Goal: Information Seeking & Learning: Learn about a topic

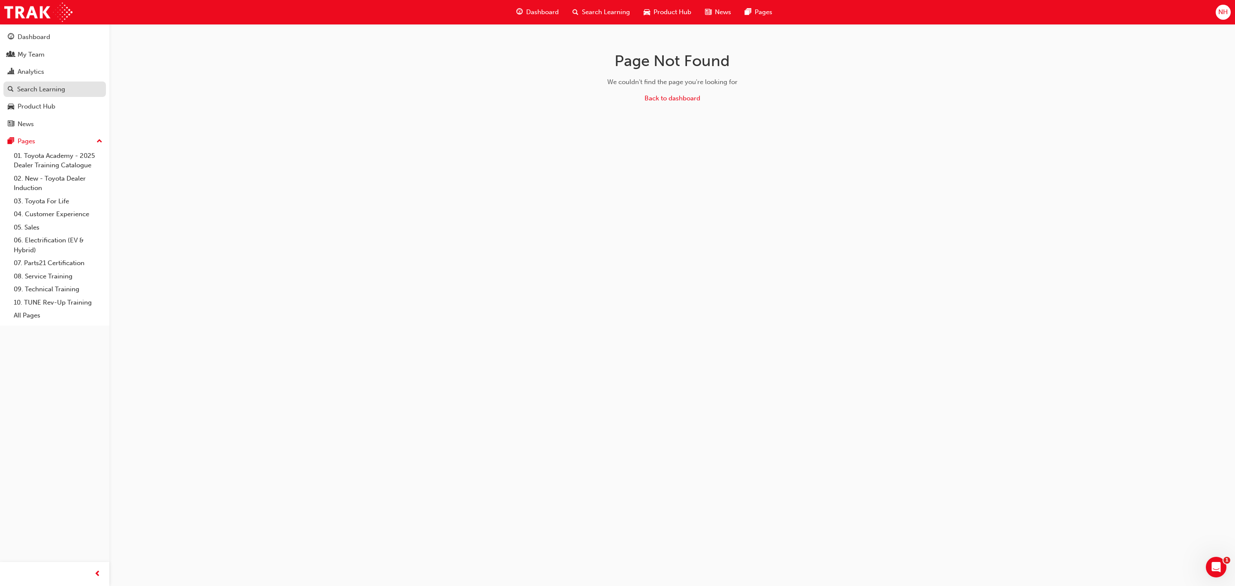
click at [32, 87] on div "Search Learning" at bounding box center [41, 89] width 48 height 10
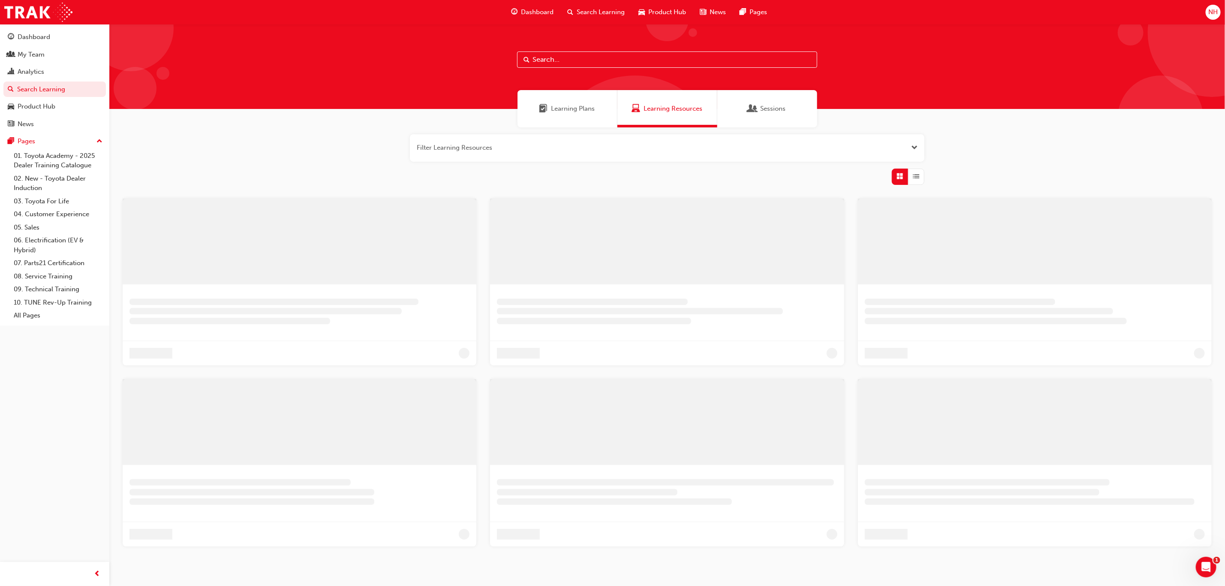
click at [591, 60] on input "text" at bounding box center [667, 59] width 300 height 16
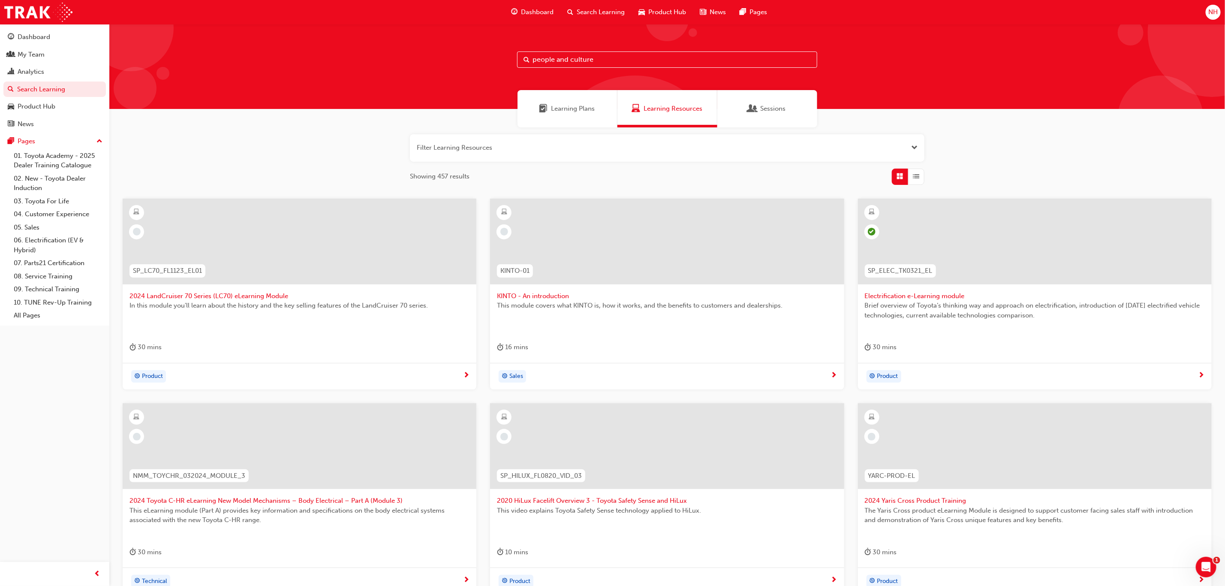
type input "people and culture"
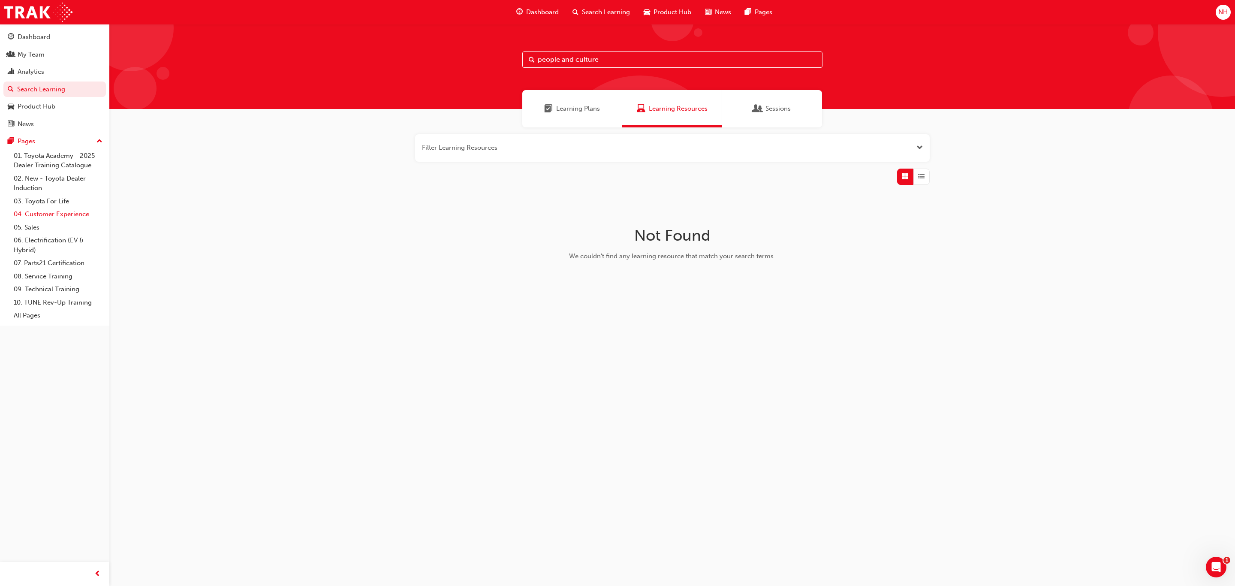
click at [62, 220] on link "04. Customer Experience" at bounding box center [58, 214] width 96 height 13
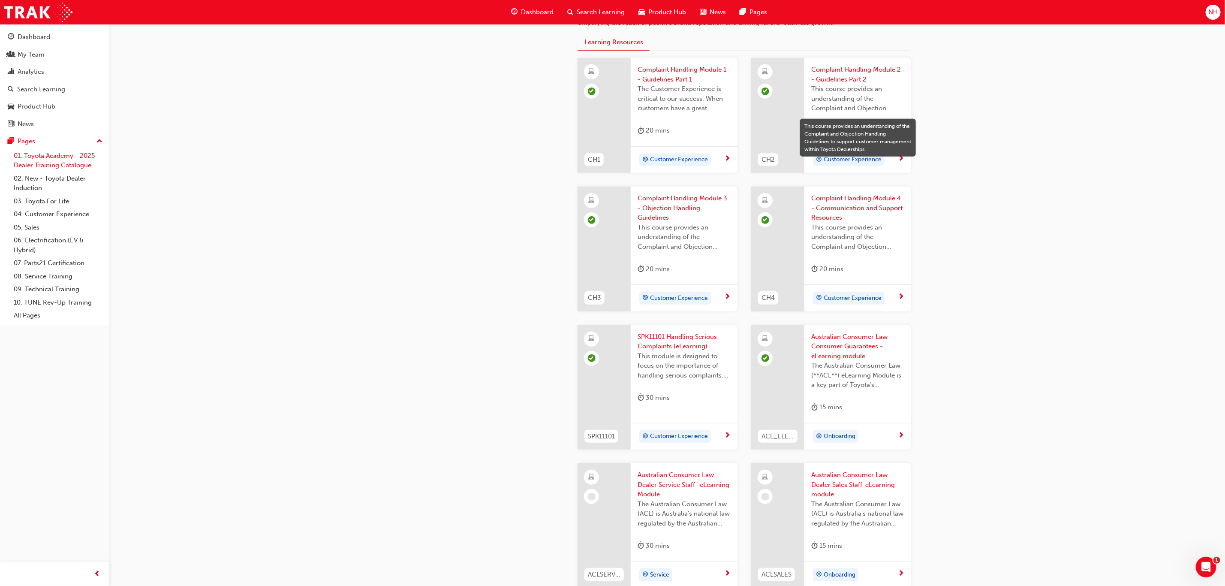
scroll to position [129, 0]
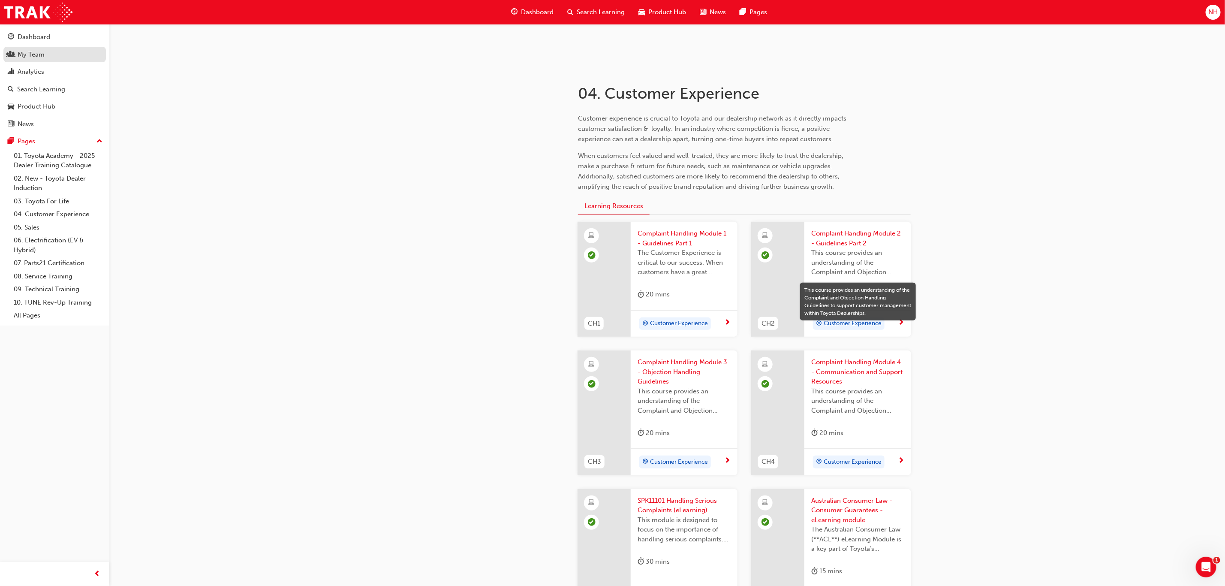
click at [27, 54] on div "My Team" at bounding box center [31, 55] width 27 height 10
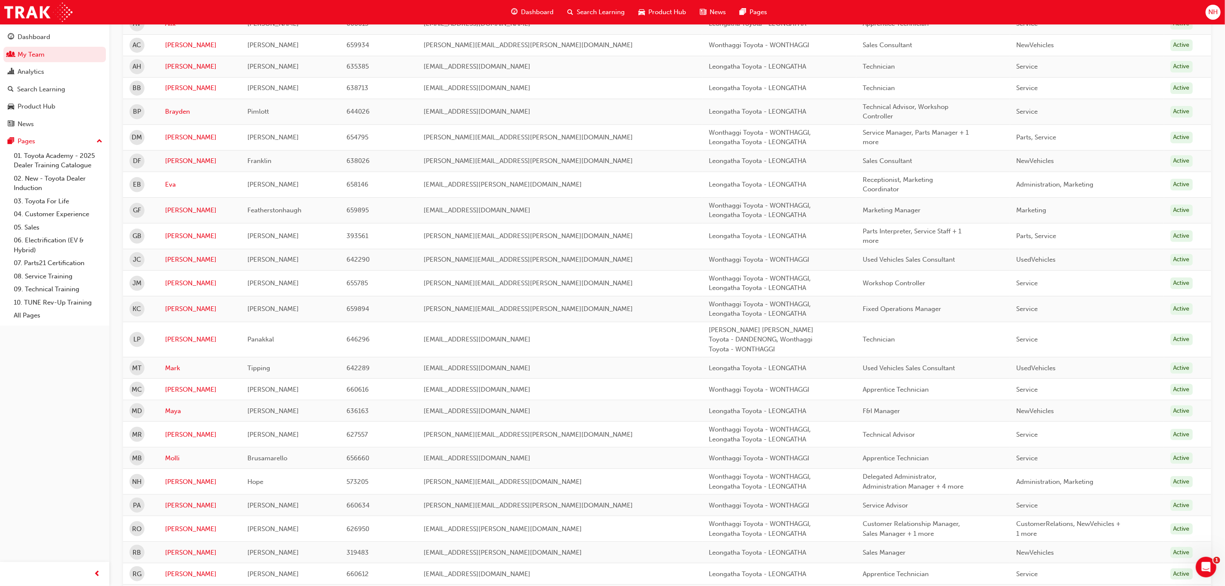
scroll to position [193, 0]
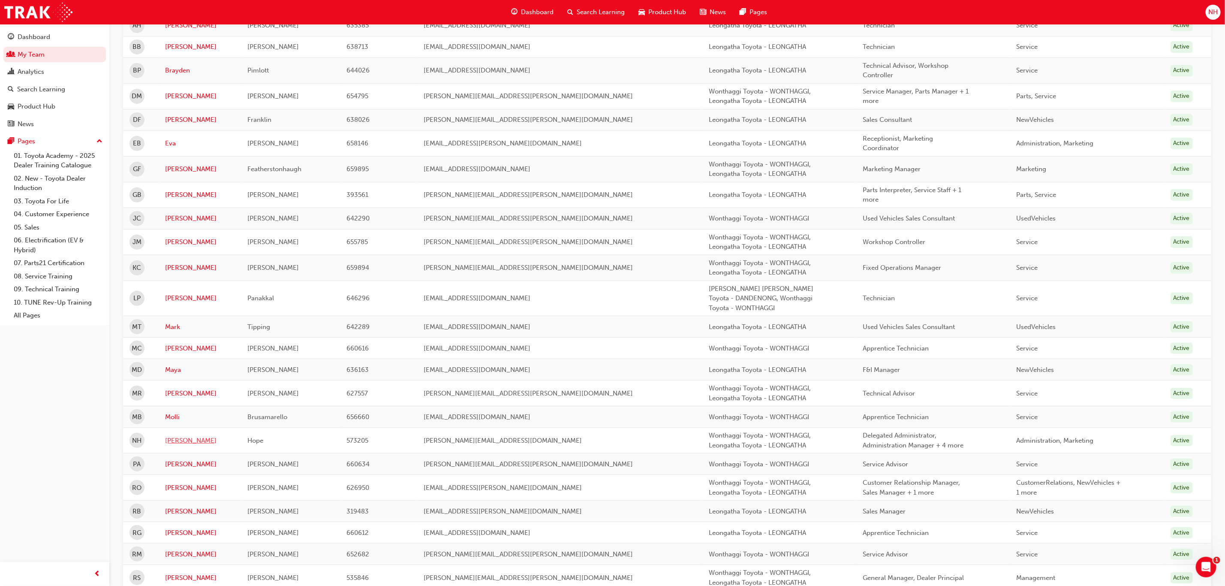
click at [178, 443] on link "[PERSON_NAME]" at bounding box center [199, 441] width 69 height 10
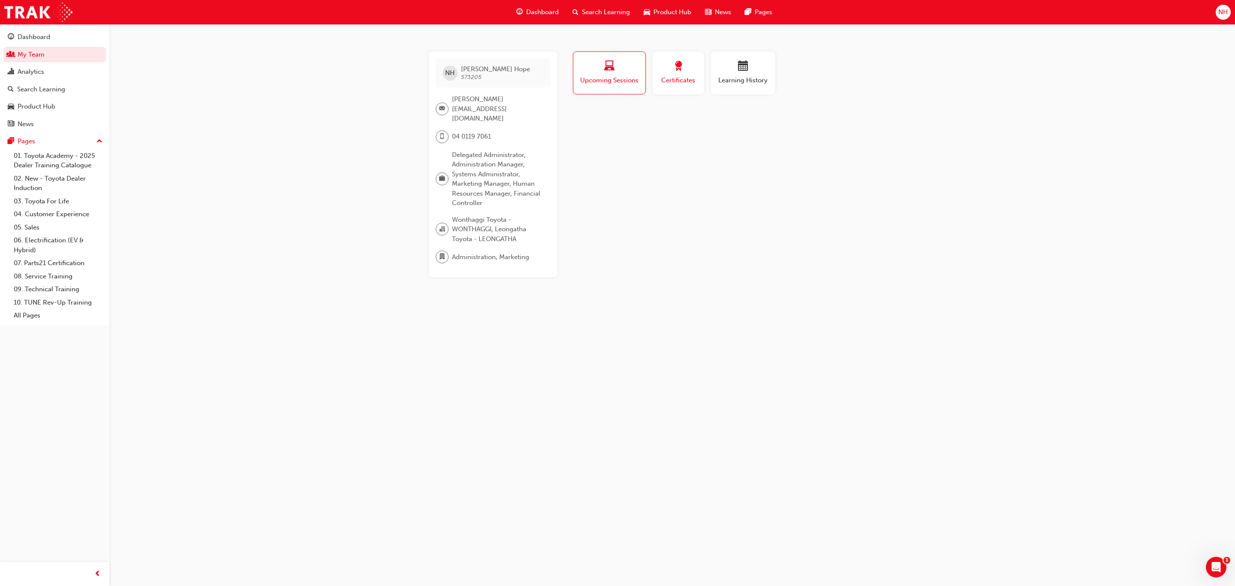
click at [679, 72] on span "award-icon" at bounding box center [678, 67] width 10 height 12
drag, startPoint x: 748, startPoint y: 72, endPoint x: 686, endPoint y: 80, distance: 62.2
click at [746, 72] on span "calendar-icon" at bounding box center [743, 67] width 10 height 12
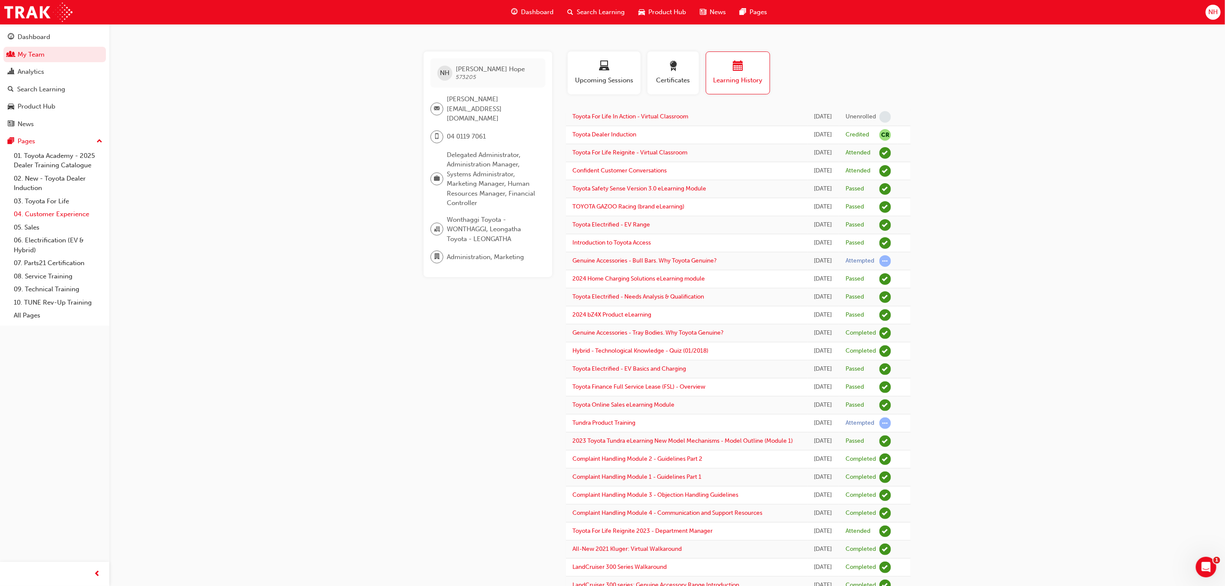
click at [42, 215] on link "04. Customer Experience" at bounding box center [58, 214] width 96 height 13
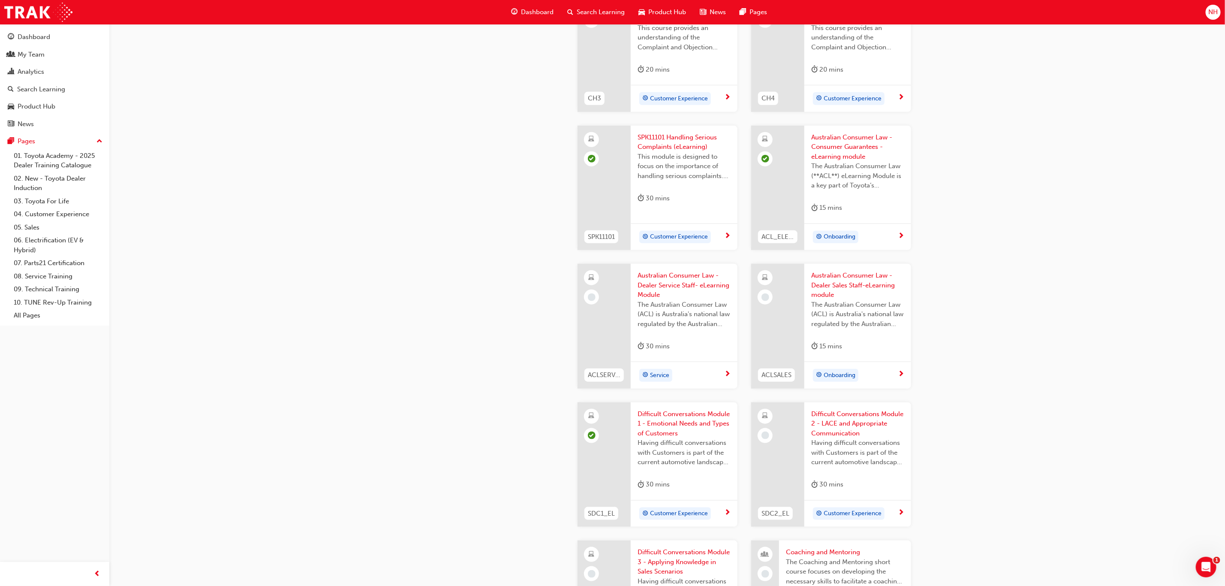
scroll to position [515, 0]
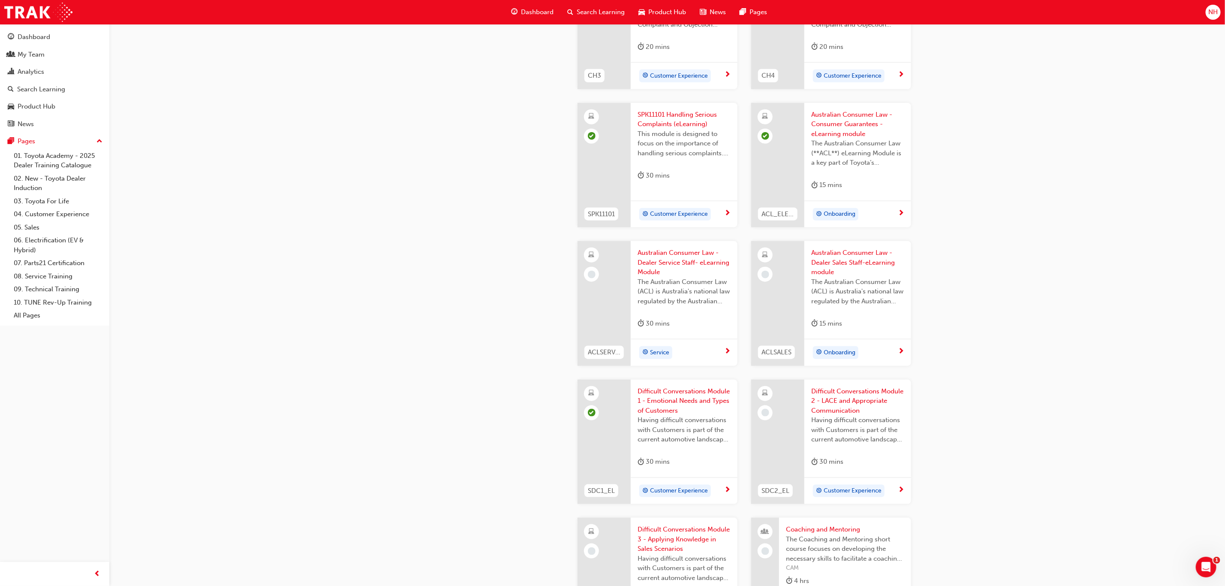
click at [680, 260] on span "Australian Consumer Law - Dealer Service Staff- eLearning Module" at bounding box center [684, 262] width 93 height 29
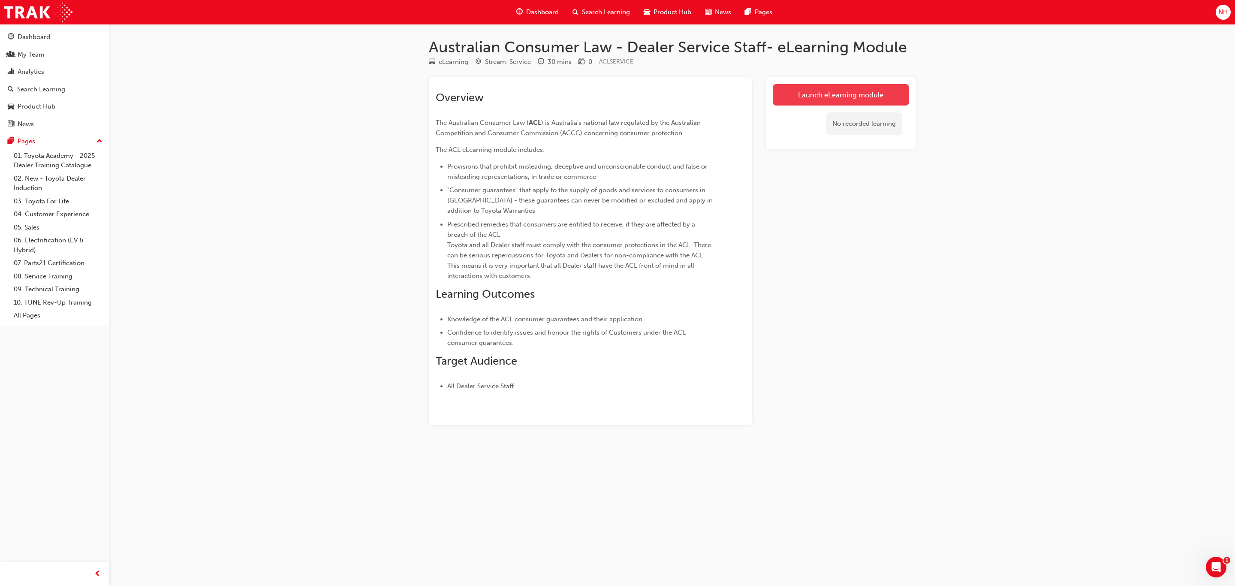
click at [870, 92] on link "Launch eLearning module" at bounding box center [841, 94] width 136 height 21
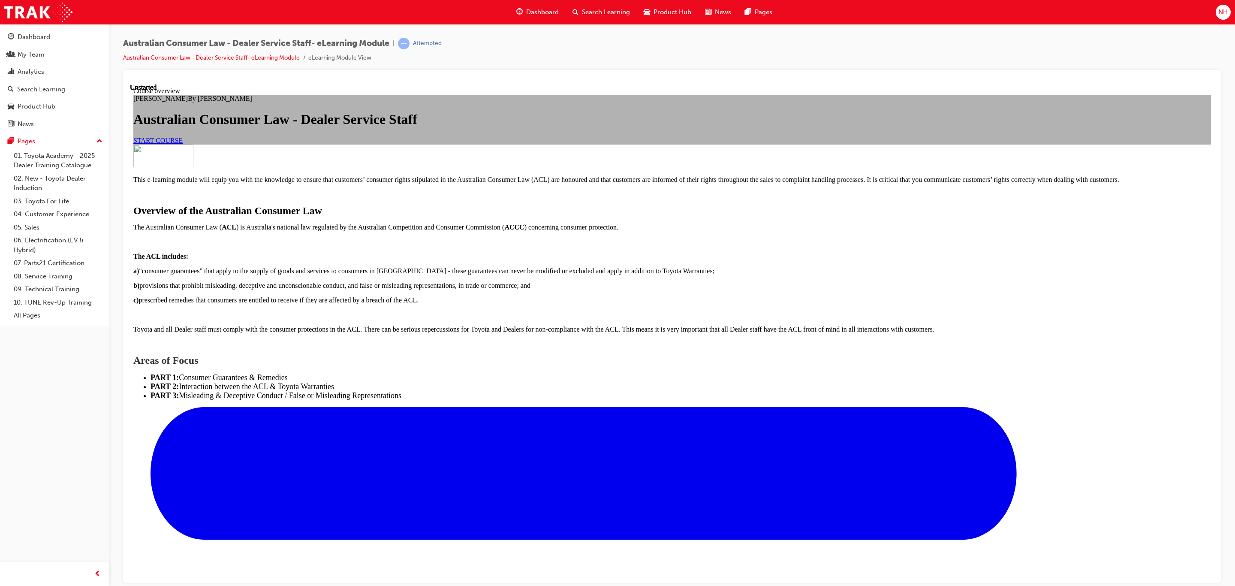
scroll to position [422, 0]
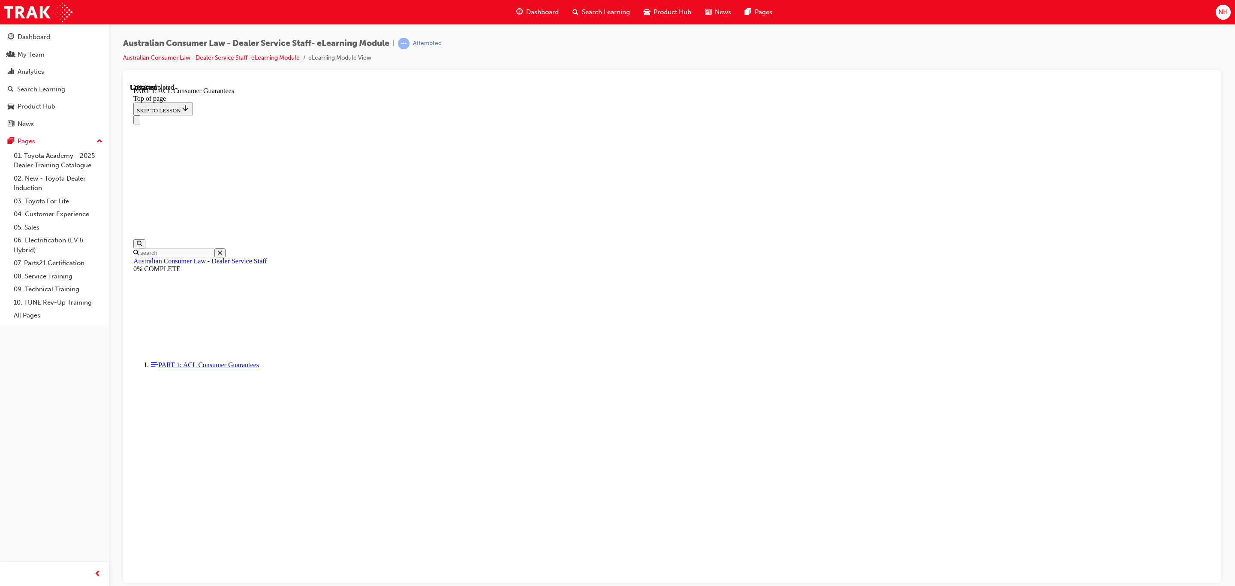
scroll to position [1232, 0]
drag, startPoint x: 716, startPoint y: 261, endPoint x: 648, endPoint y: 224, distance: 77.7
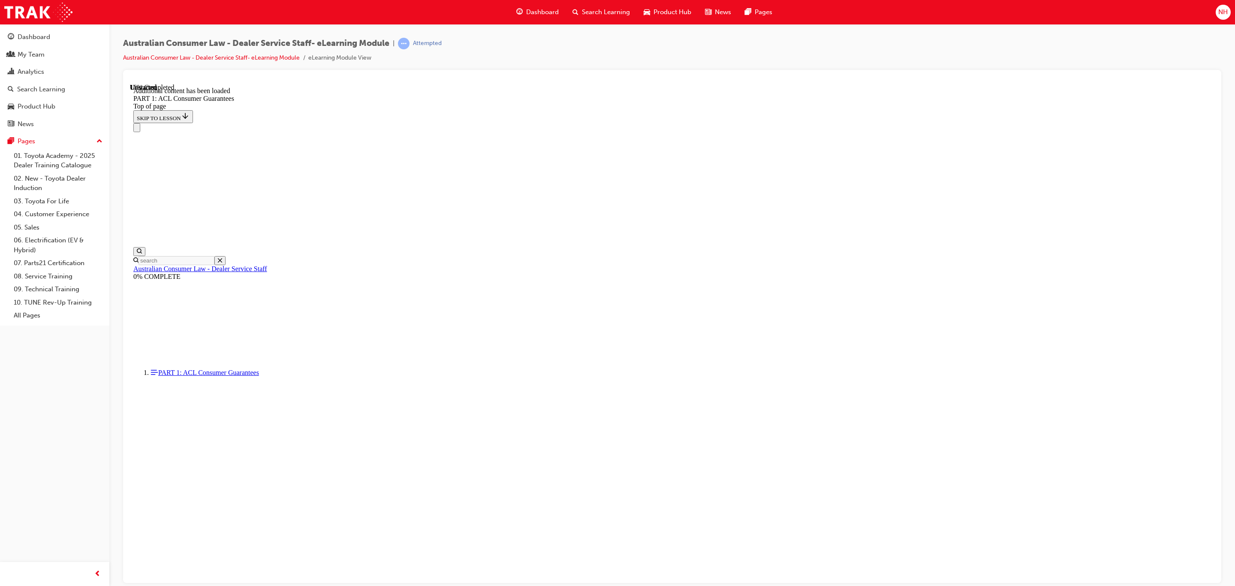
scroll to position [1463, 0]
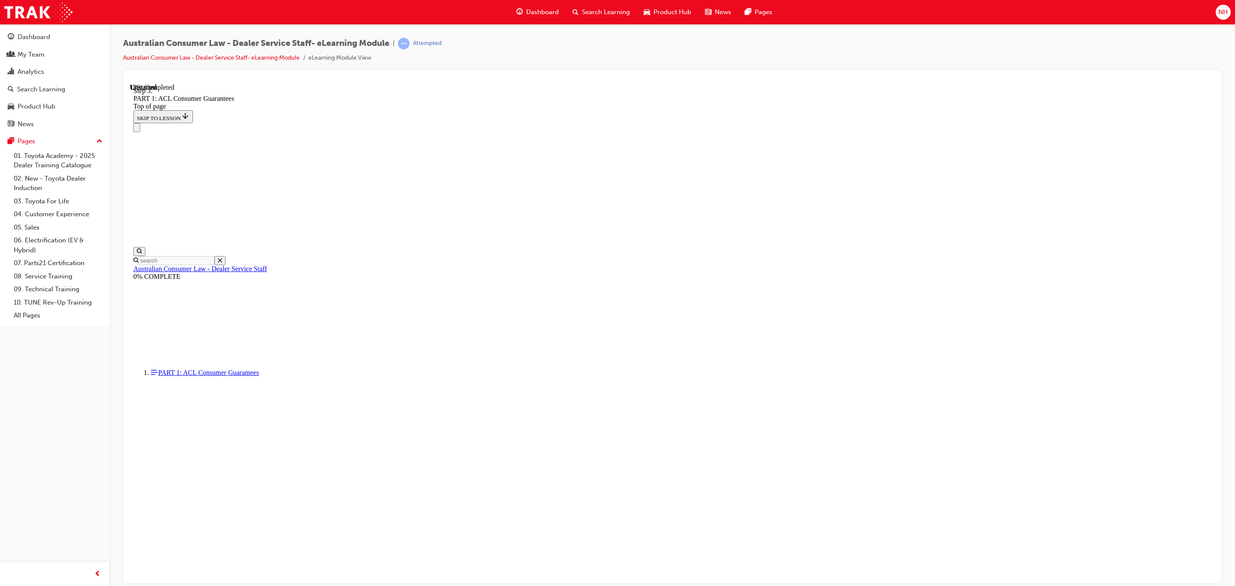
drag, startPoint x: 766, startPoint y: 530, endPoint x: 763, endPoint y: 519, distance: 11.8
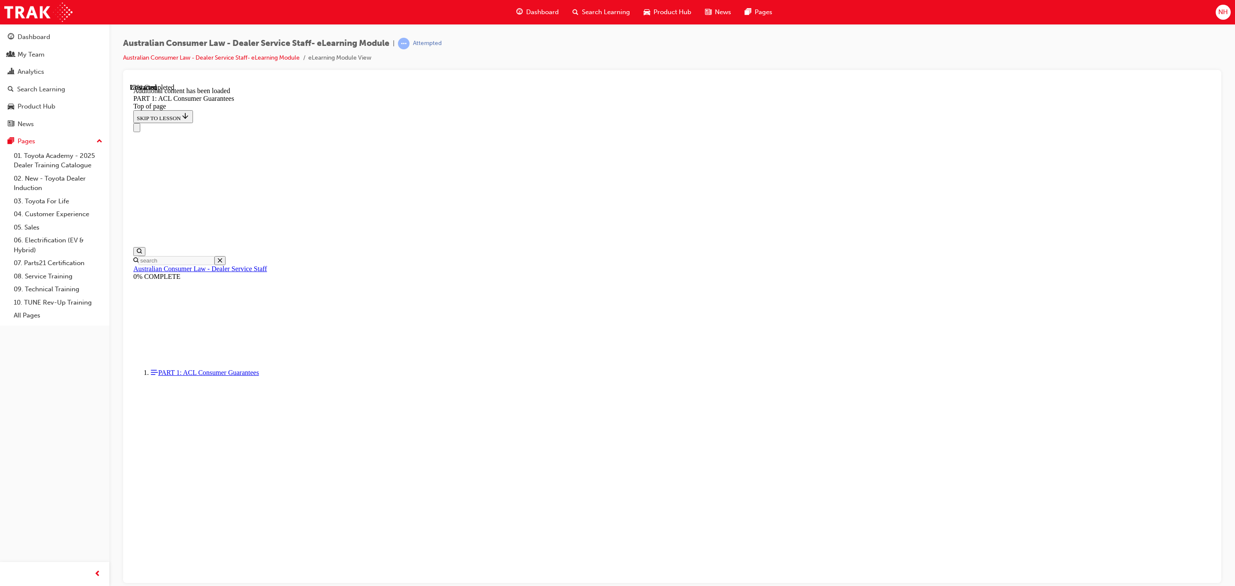
drag, startPoint x: 943, startPoint y: 420, endPoint x: 933, endPoint y: 442, distance: 24.2
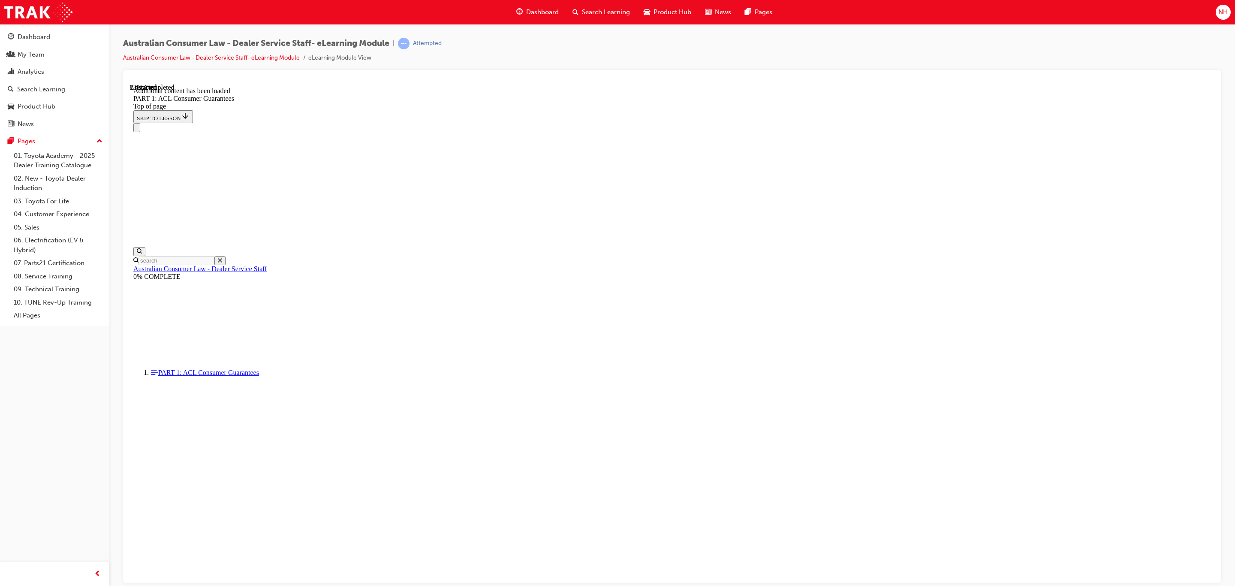
drag, startPoint x: 956, startPoint y: 425, endPoint x: 952, endPoint y: 439, distance: 14.0
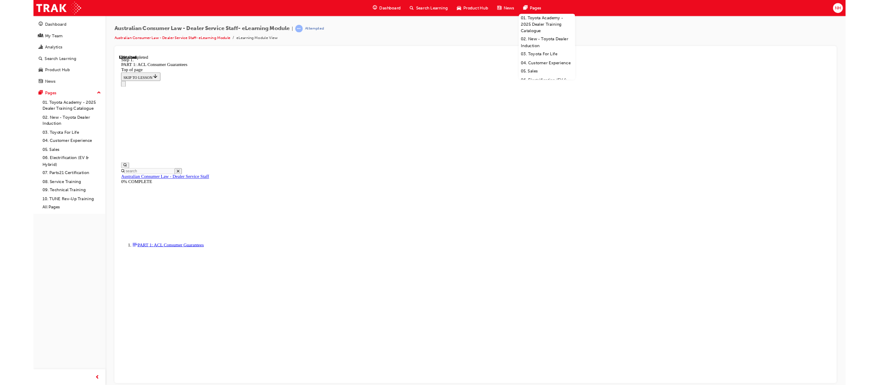
scroll to position [3841, 0]
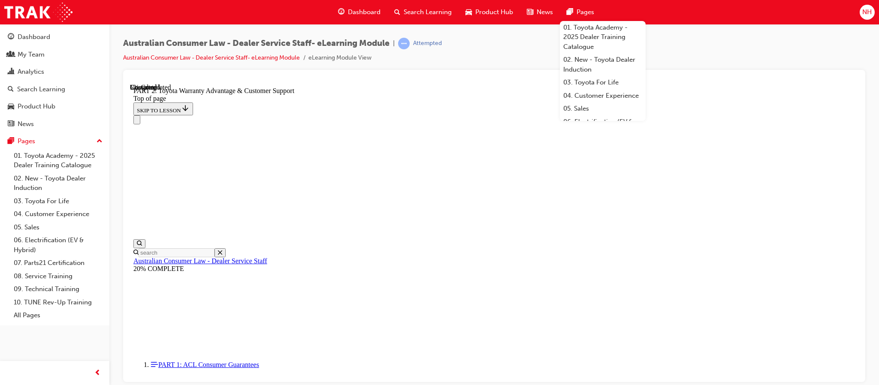
scroll to position [656, 0]
drag, startPoint x: 643, startPoint y: 174, endPoint x: 698, endPoint y: 180, distance: 55.7
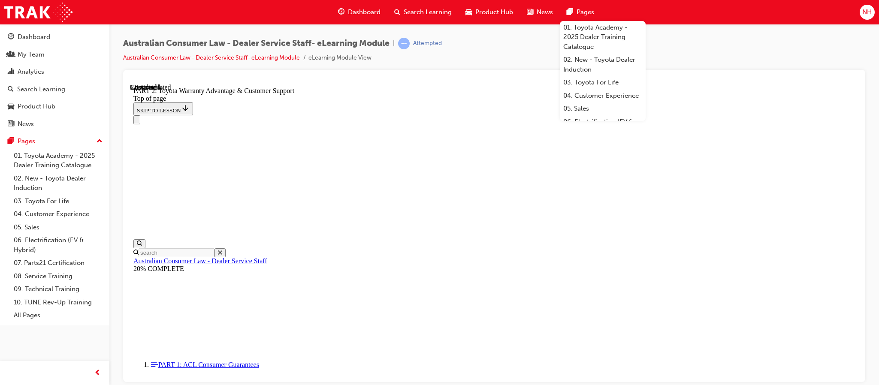
scroll to position [592, 0]
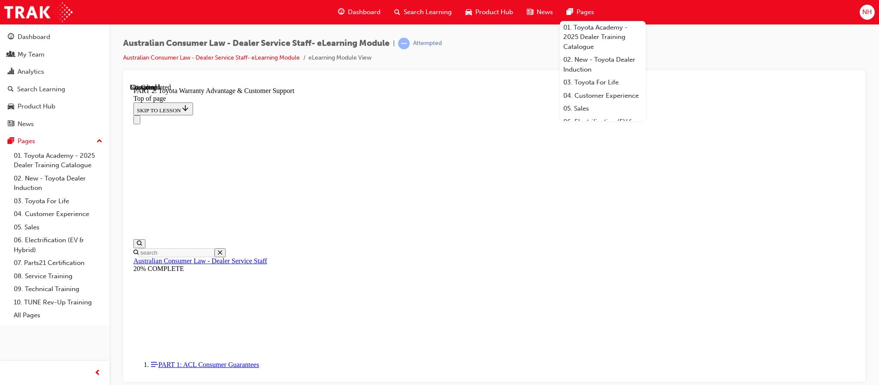
drag, startPoint x: 640, startPoint y: 252, endPoint x: 687, endPoint y: 253, distance: 47.2
drag, startPoint x: 649, startPoint y: 157, endPoint x: 650, endPoint y: 226, distance: 69.5
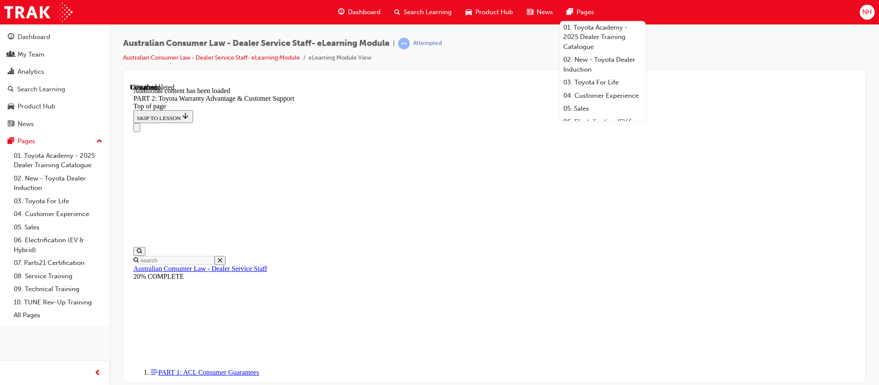
scroll to position [861, 0]
drag, startPoint x: 652, startPoint y: 270, endPoint x: 655, endPoint y: 279, distance: 9.6
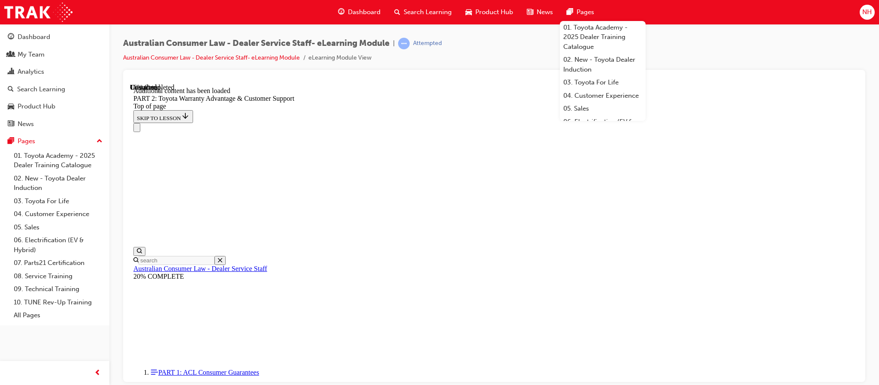
drag, startPoint x: 769, startPoint y: 355, endPoint x: 791, endPoint y: 359, distance: 22.1
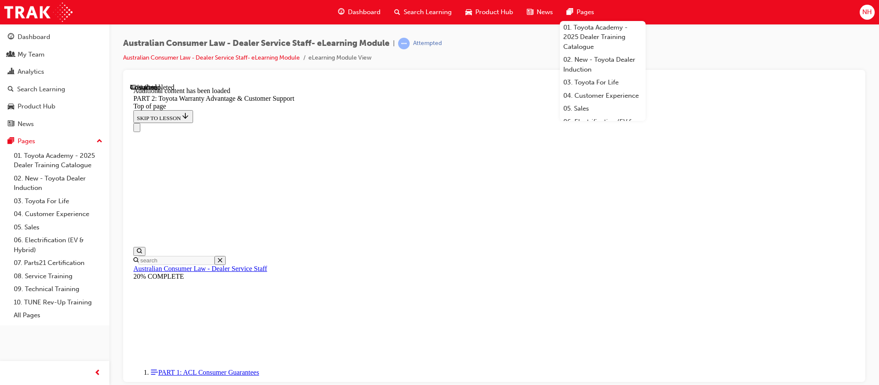
scroll to position [1605, 0]
drag, startPoint x: 666, startPoint y: 160, endPoint x: 670, endPoint y: 172, distance: 13.0
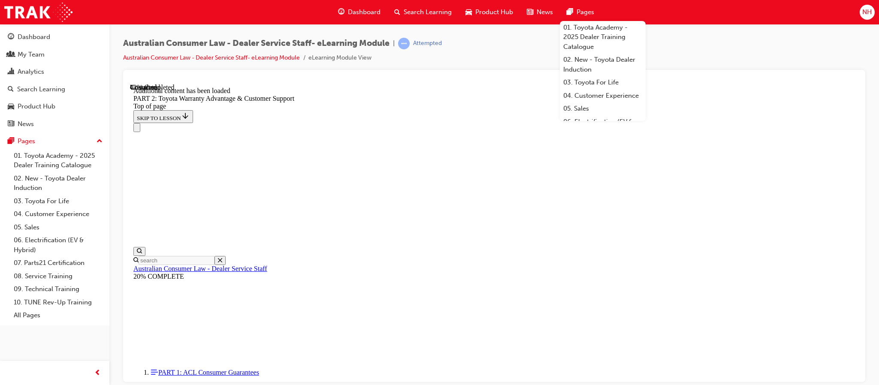
drag, startPoint x: 741, startPoint y: 344, endPoint x: 739, endPoint y: 339, distance: 5.8
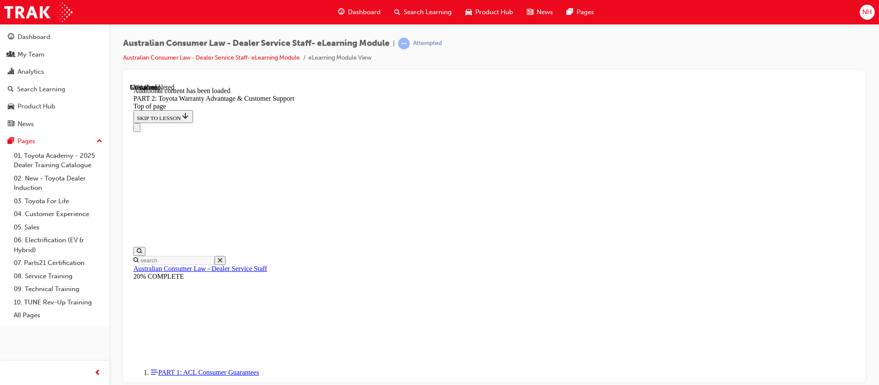
drag, startPoint x: 729, startPoint y: 317, endPoint x: 735, endPoint y: 330, distance: 14.2
drag, startPoint x: 735, startPoint y: 330, endPoint x: 748, endPoint y: 359, distance: 31.7
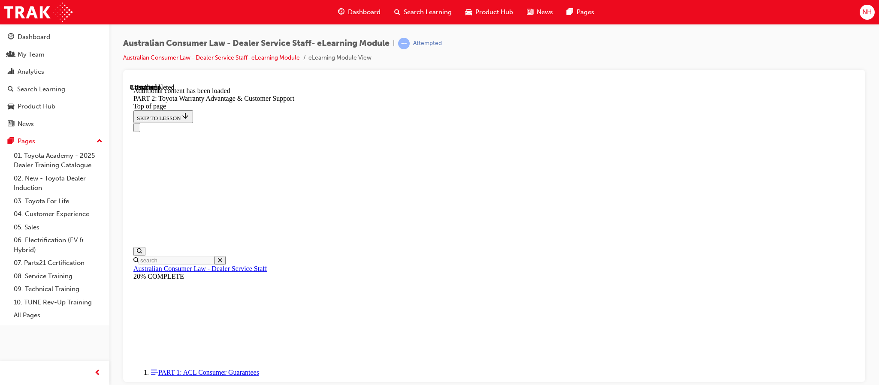
scroll to position [3104, 0]
drag, startPoint x: 553, startPoint y: 346, endPoint x: 576, endPoint y: 360, distance: 26.2
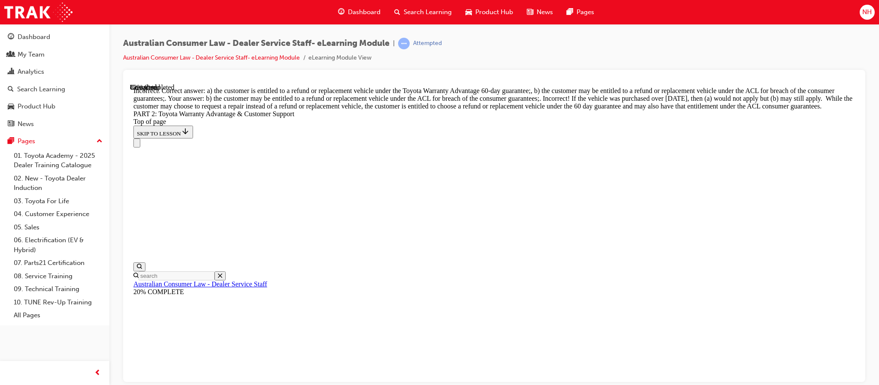
scroll to position [3314, 0]
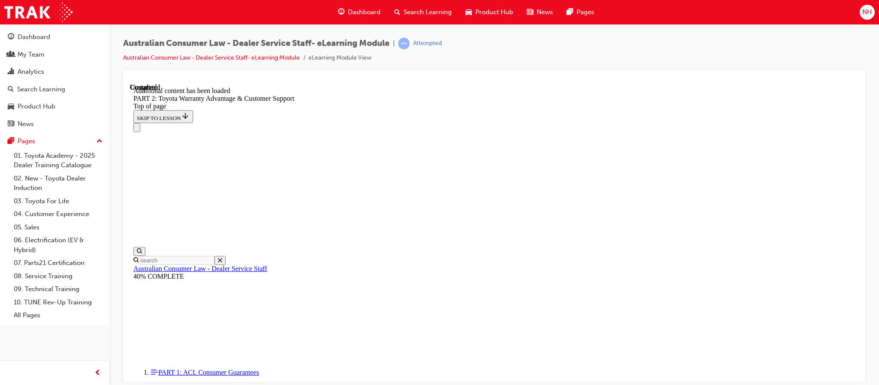
scroll to position [3581, 0]
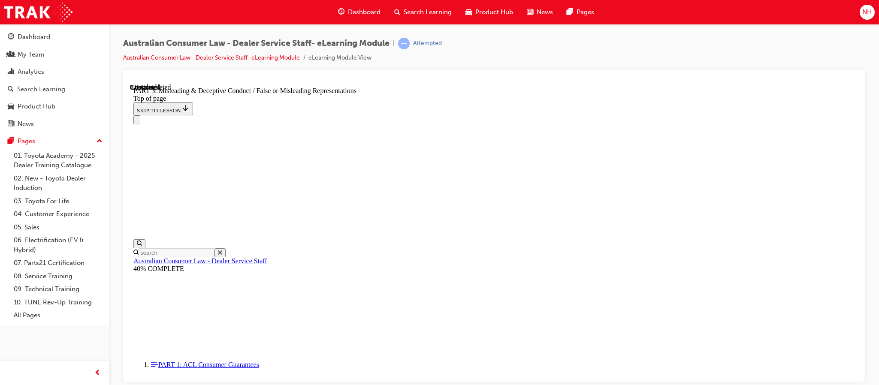
scroll to position [634, 0]
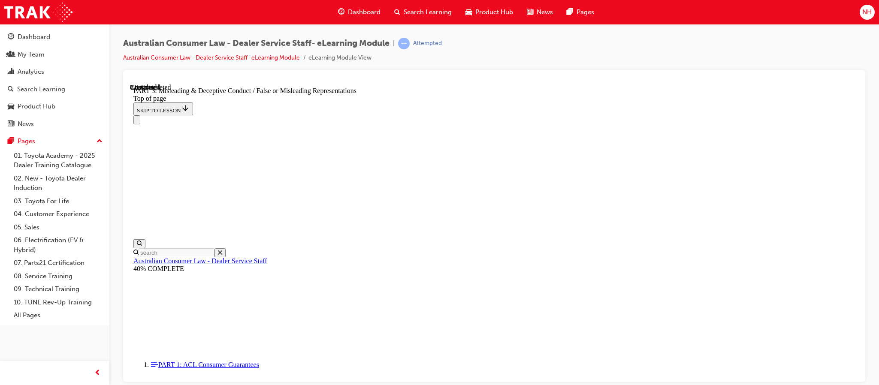
scroll to position [544, 0]
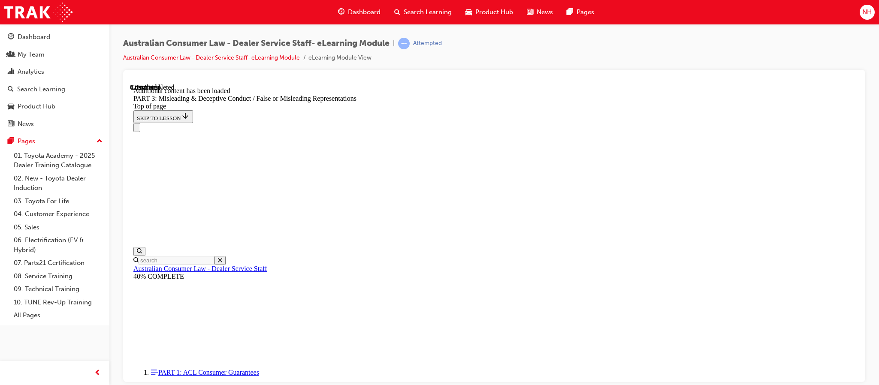
scroll to position [2130, 0]
drag, startPoint x: 502, startPoint y: 156, endPoint x: 514, endPoint y: 208, distance: 54.1
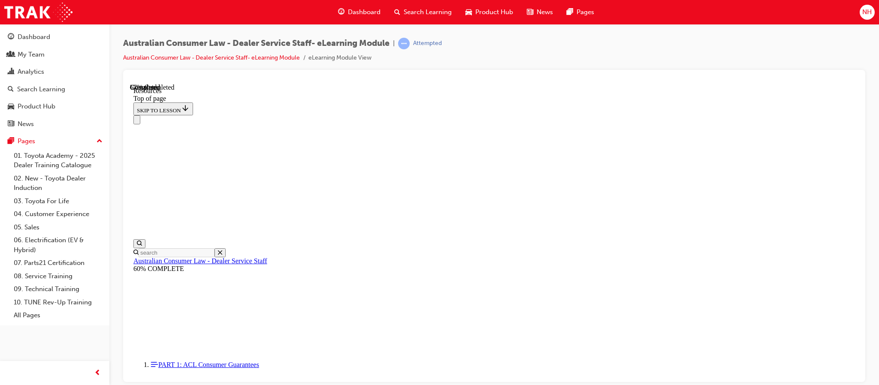
scroll to position [420, 0]
drag, startPoint x: 615, startPoint y: 317, endPoint x: 619, endPoint y: 317, distance: 4.4
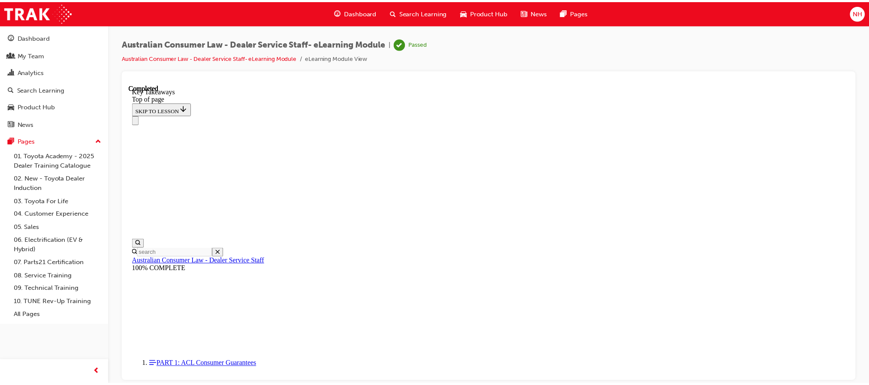
scroll to position [203, 0]
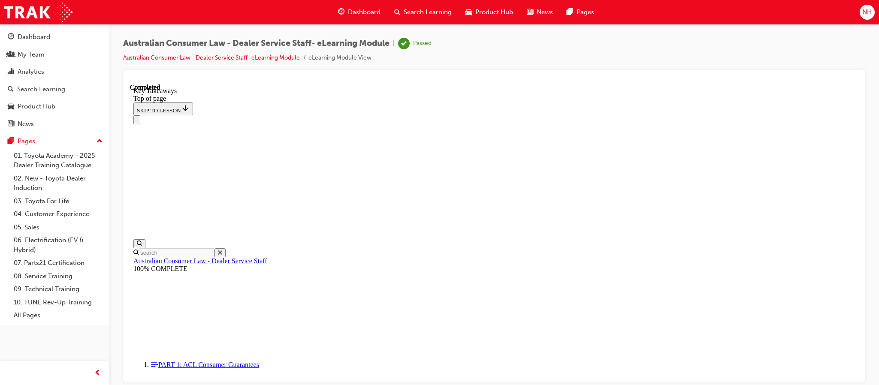
drag, startPoint x: 61, startPoint y: 217, endPoint x: 224, endPoint y: 211, distance: 163.5
click at [61, 216] on link "04. Customer Experience" at bounding box center [58, 214] width 96 height 13
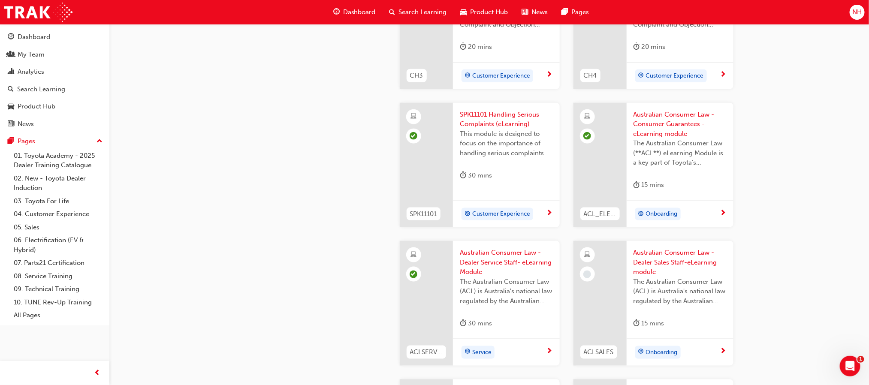
scroll to position [579, 0]
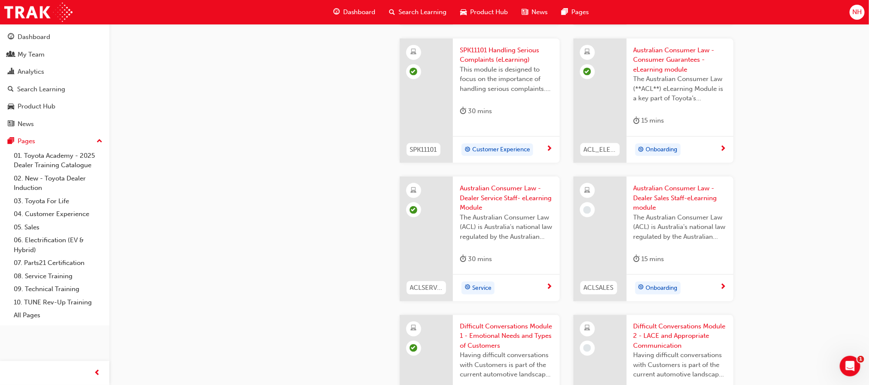
click at [687, 191] on span "Australian Consumer Law - Dealer Sales Staff-eLearning module" at bounding box center [679, 198] width 93 height 29
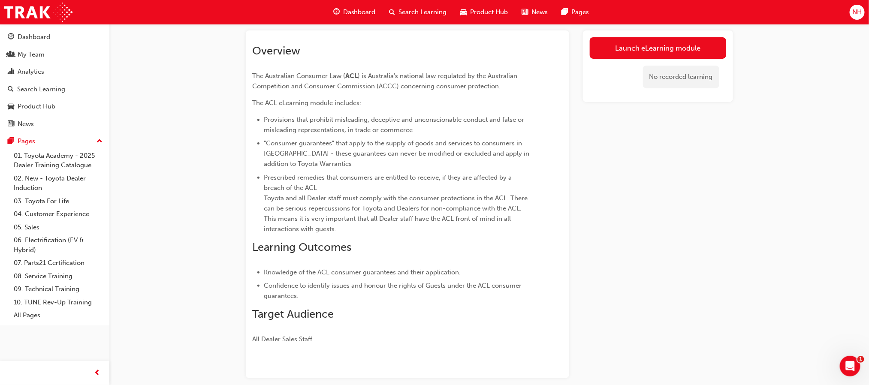
scroll to position [24, 0]
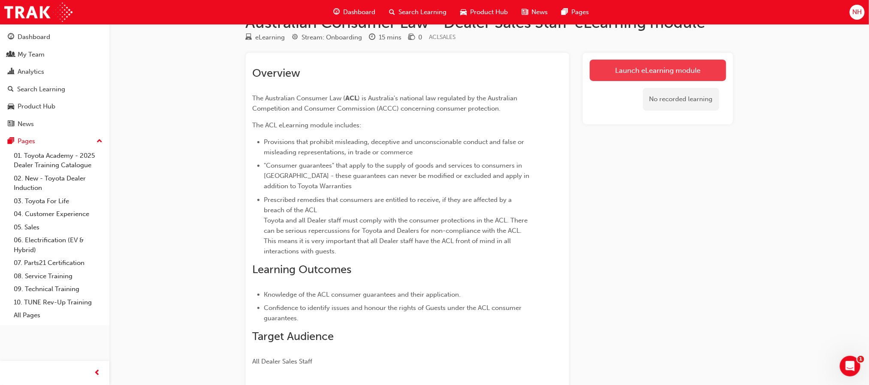
click at [655, 66] on link "Launch eLearning module" at bounding box center [658, 70] width 136 height 21
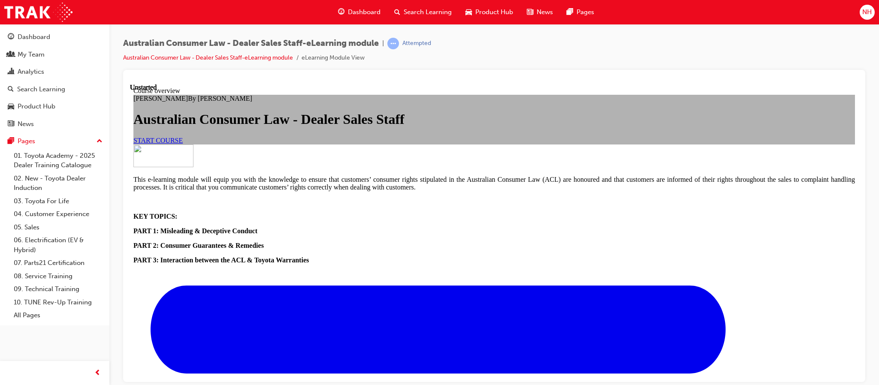
click at [183, 144] on link "START COURSE" at bounding box center [157, 139] width 49 height 7
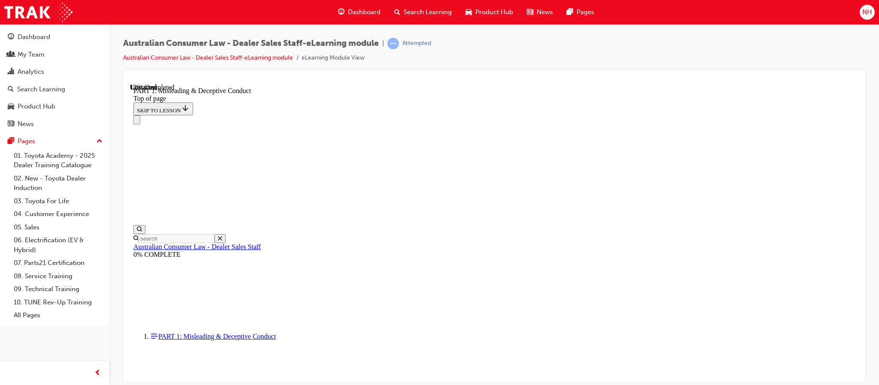
scroll to position [649, 0]
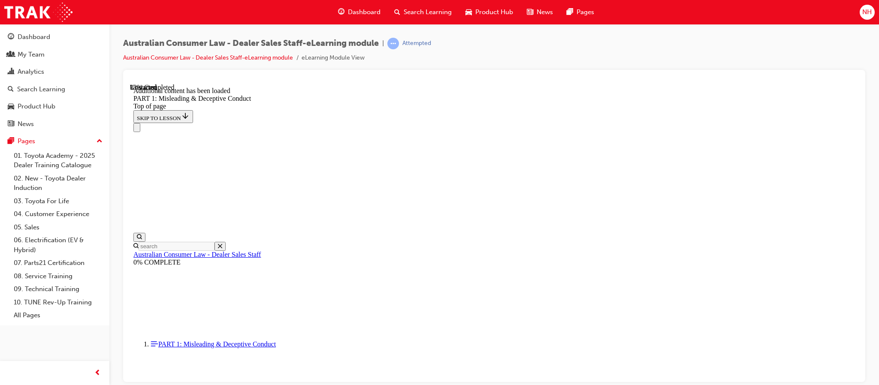
scroll to position [1040, 0]
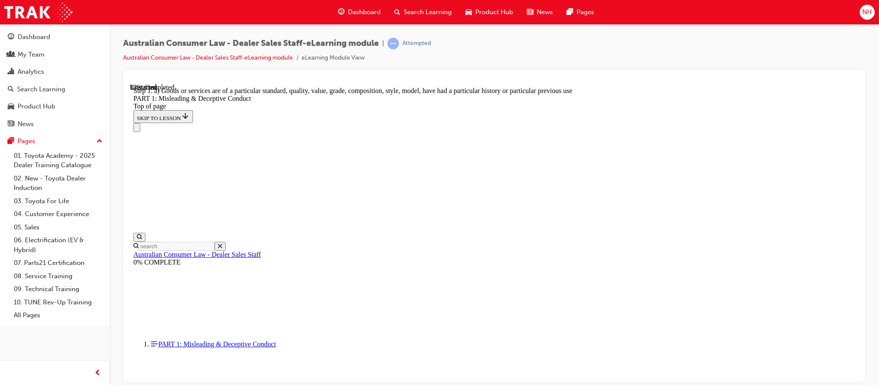
scroll to position [989, 0]
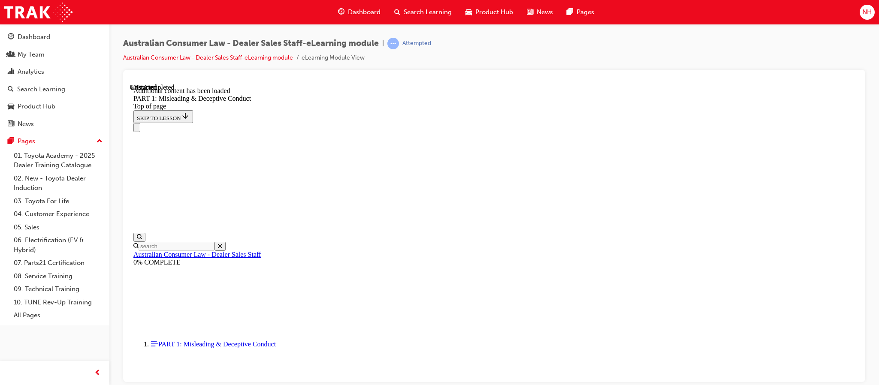
scroll to position [1644, 0]
drag, startPoint x: 515, startPoint y: 265, endPoint x: 567, endPoint y: 281, distance: 54.7
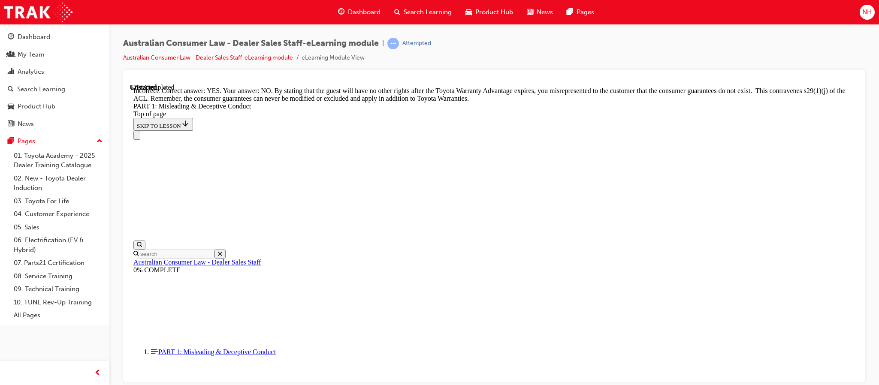
drag, startPoint x: 558, startPoint y: 361, endPoint x: 560, endPoint y: 379, distance: 18.1
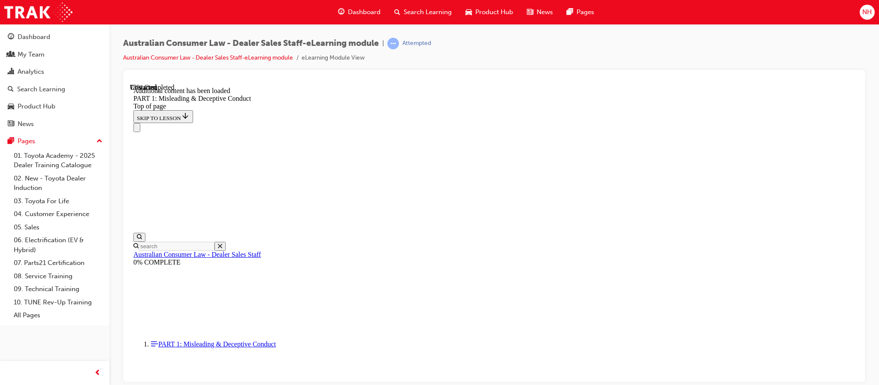
scroll to position [2058, 0]
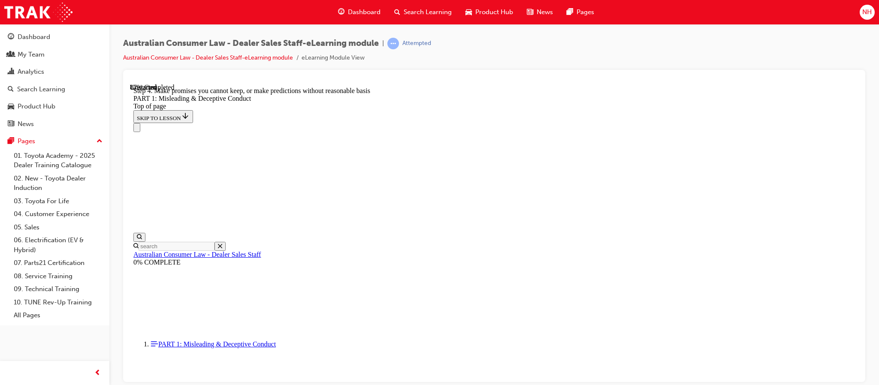
drag, startPoint x: 786, startPoint y: 201, endPoint x: 781, endPoint y: 219, distance: 18.6
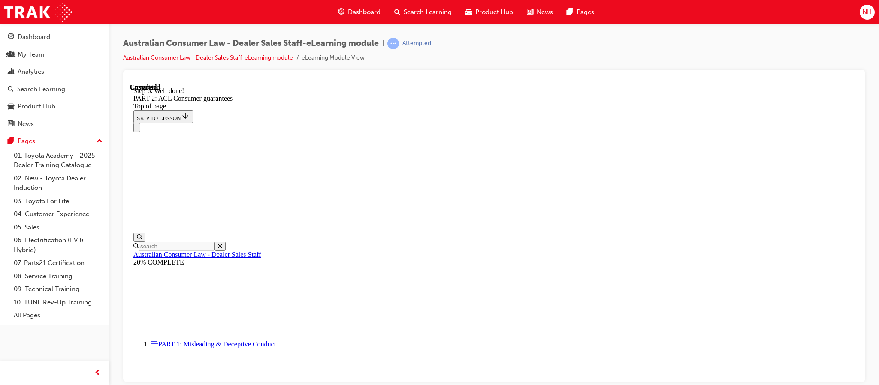
scroll to position [2288, 0]
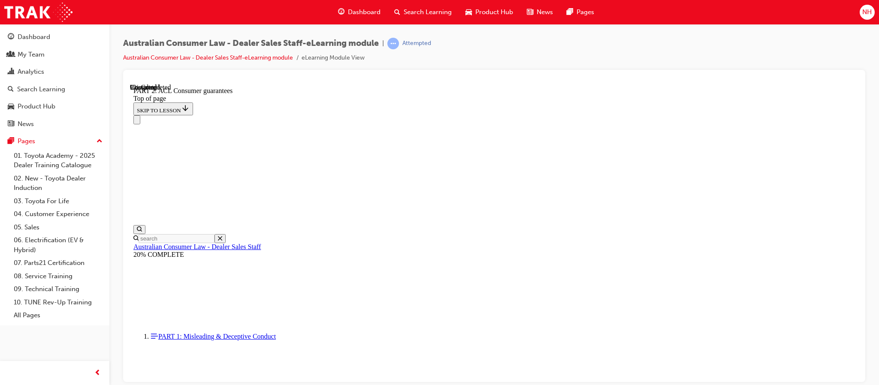
drag, startPoint x: 545, startPoint y: 212, endPoint x: 749, endPoint y: 182, distance: 206.4
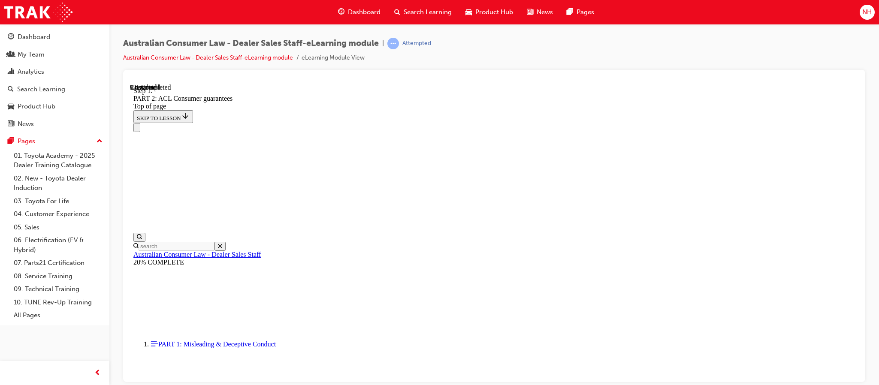
scroll to position [1390, 0]
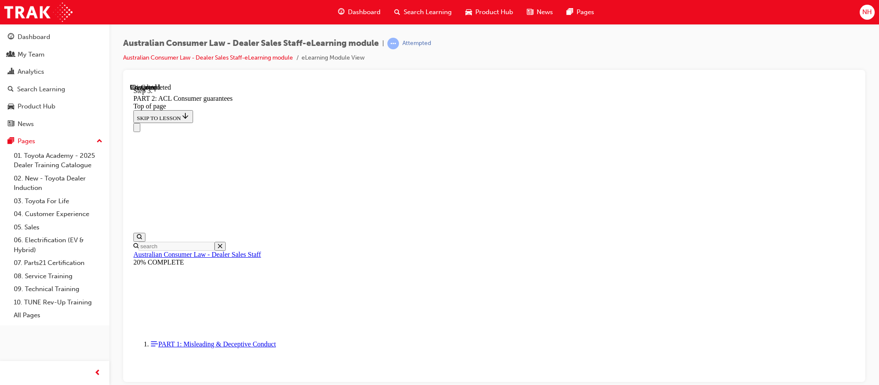
drag, startPoint x: 583, startPoint y: 342, endPoint x: 793, endPoint y: 294, distance: 215.1
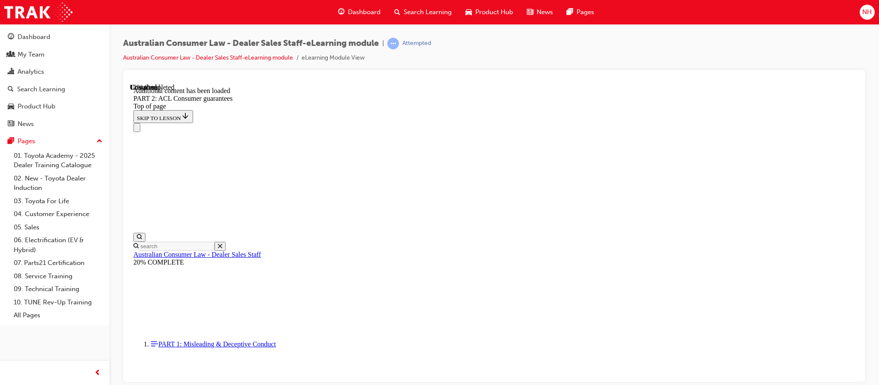
scroll to position [1622, 0]
drag, startPoint x: 497, startPoint y: 235, endPoint x: 537, endPoint y: 238, distance: 40.0
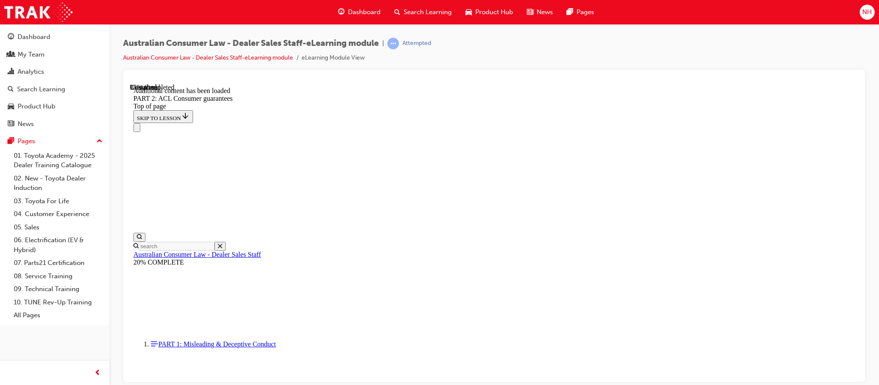
drag, startPoint x: 561, startPoint y: 247, endPoint x: 561, endPoint y: 239, distance: 7.3
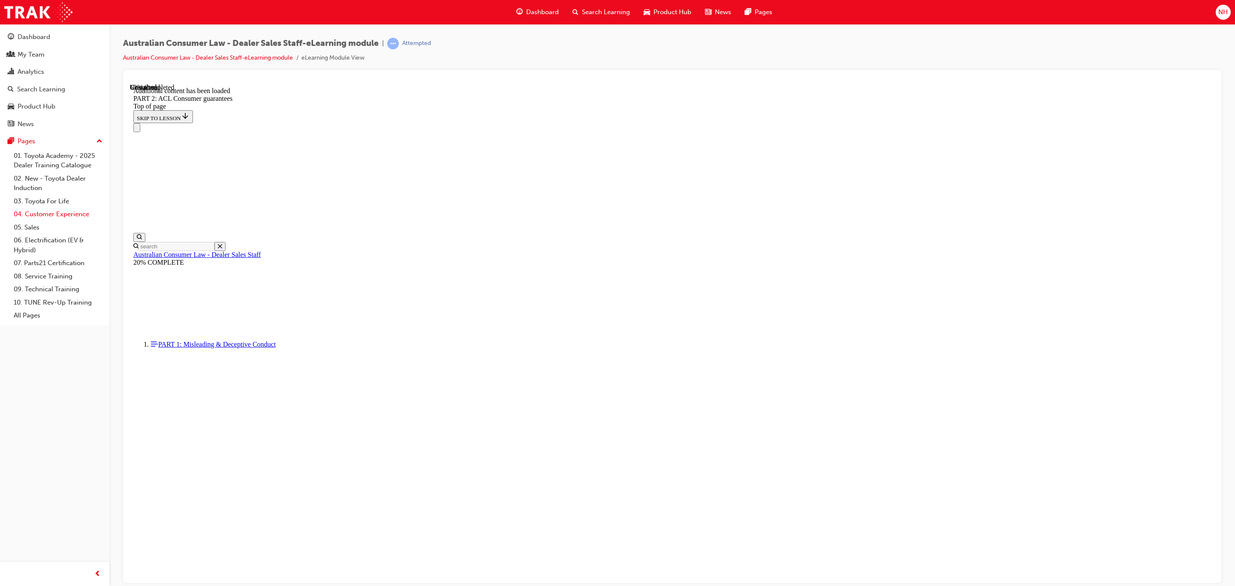
scroll to position [5173, 0]
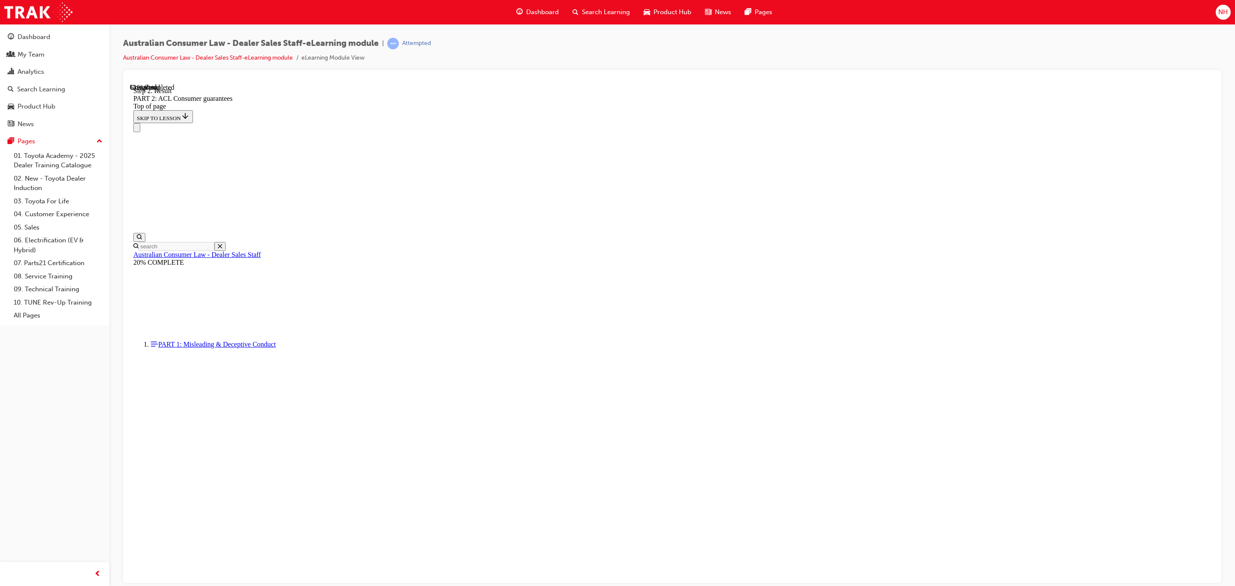
drag, startPoint x: 657, startPoint y: 436, endPoint x: 677, endPoint y: 437, distance: 20.2
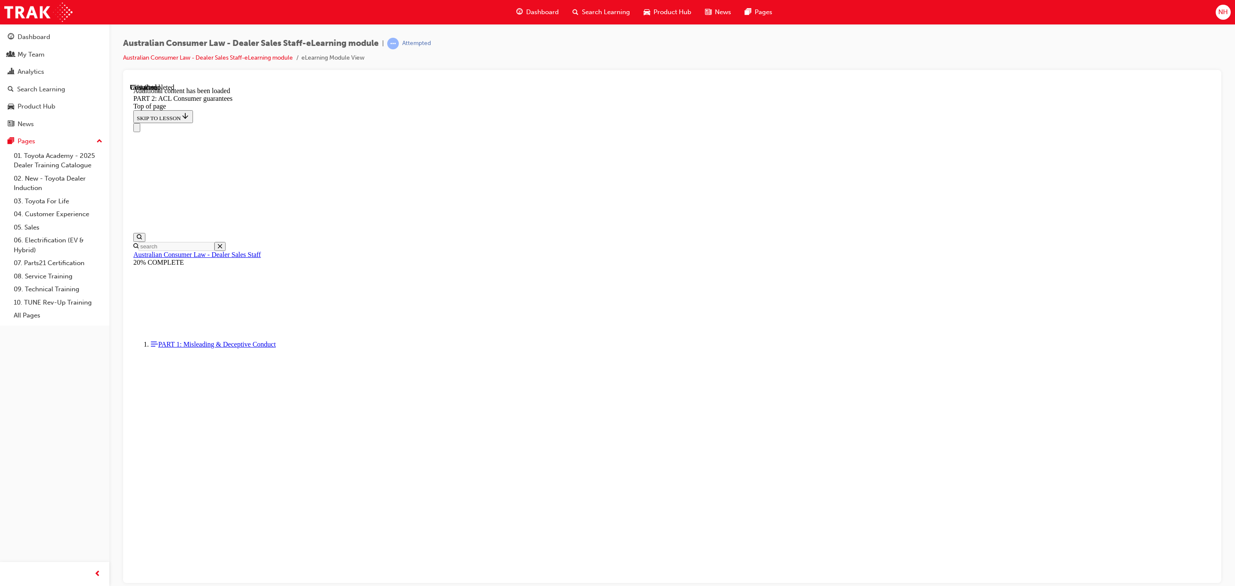
drag, startPoint x: 856, startPoint y: 416, endPoint x: 736, endPoint y: 395, distance: 121.4
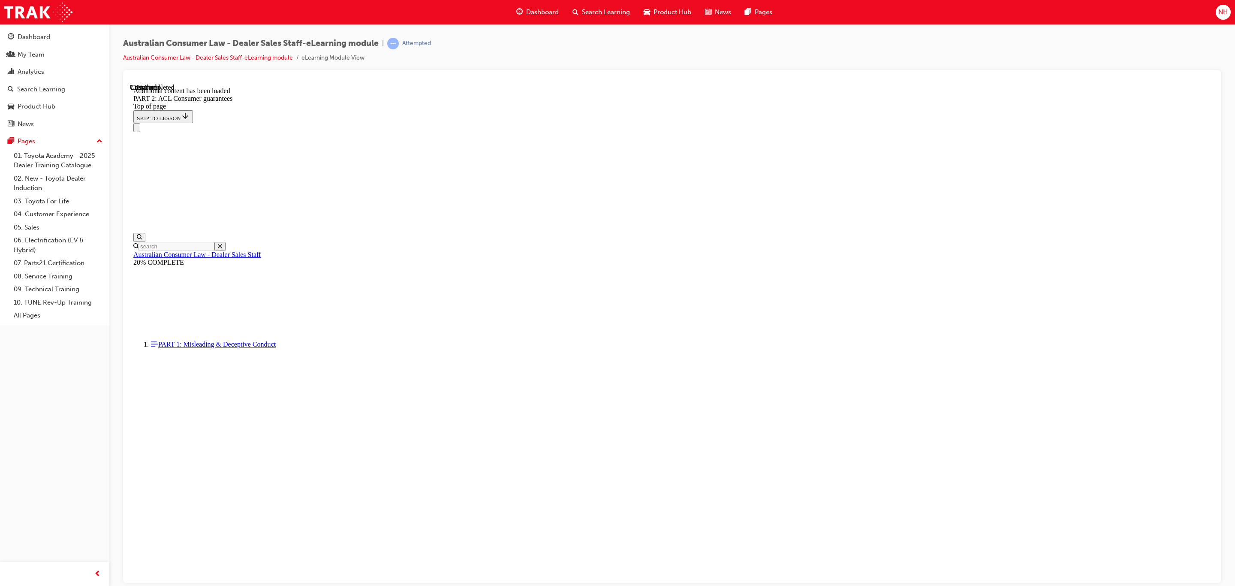
drag, startPoint x: 732, startPoint y: 415, endPoint x: 820, endPoint y: 332, distance: 121.1
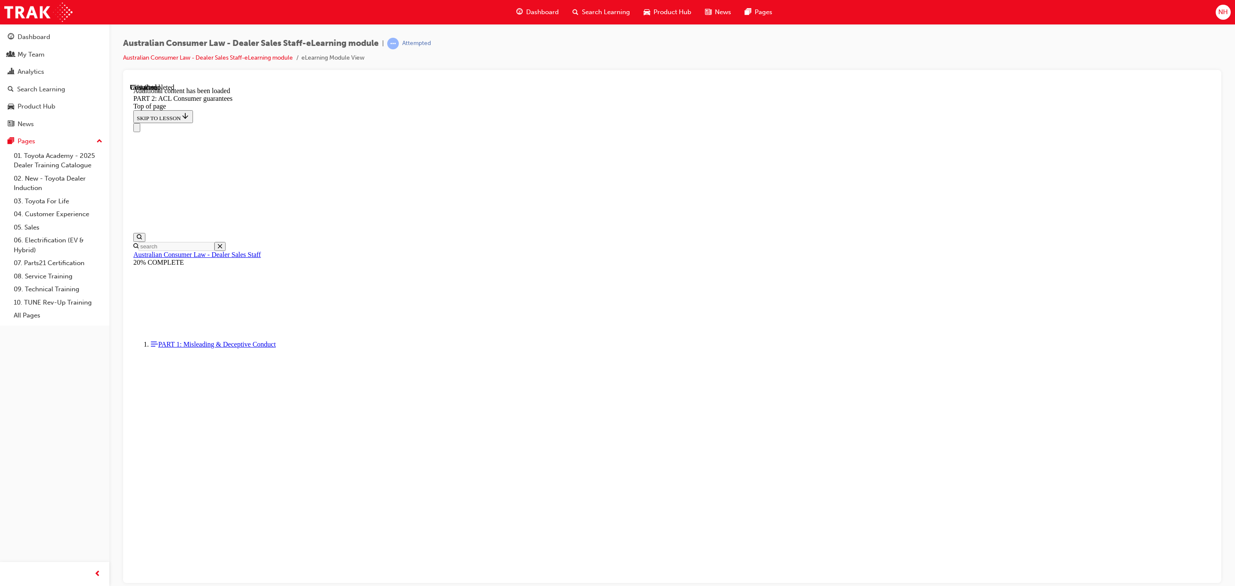
scroll to position [7088, 0]
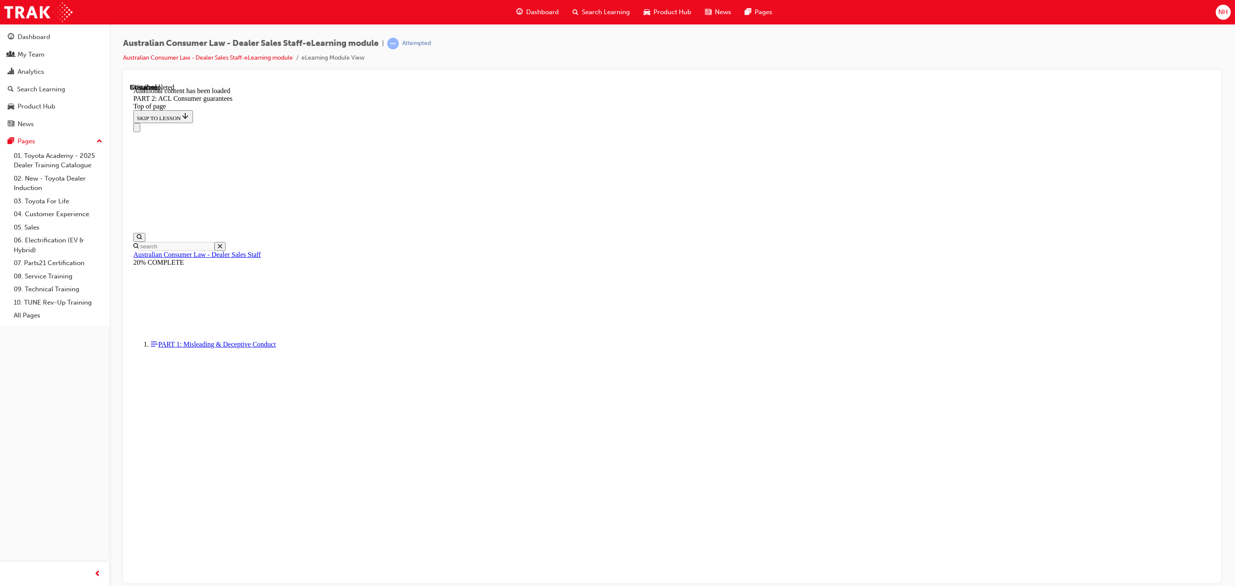
drag, startPoint x: 700, startPoint y: 372, endPoint x: 691, endPoint y: 358, distance: 16.8
drag, startPoint x: 646, startPoint y: 310, endPoint x: 628, endPoint y: 322, distance: 21.4
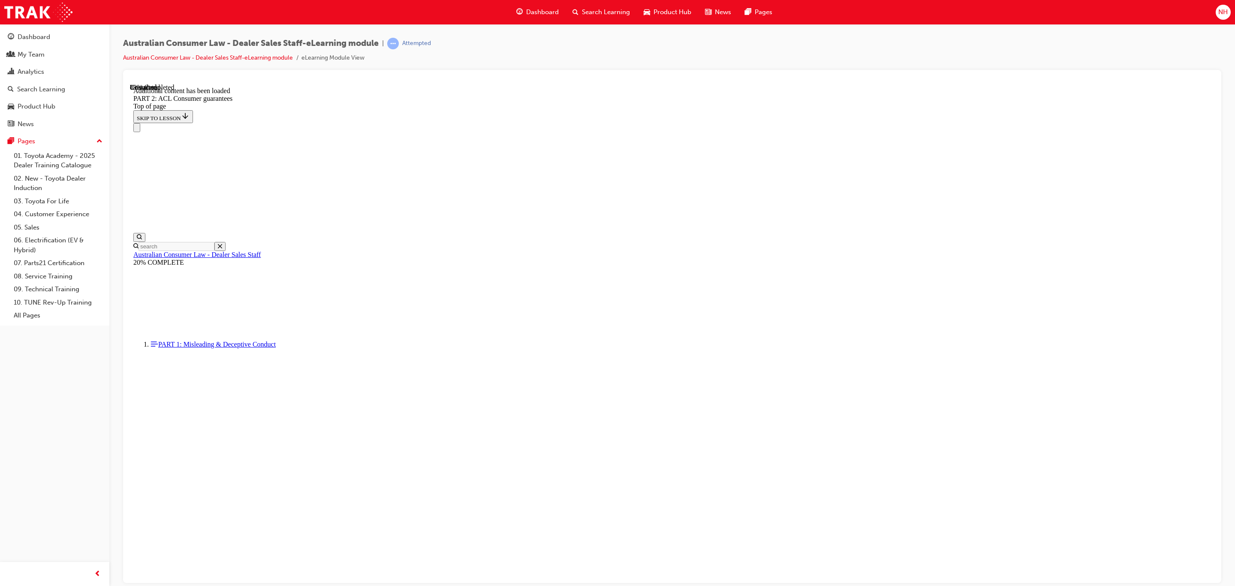
scroll to position [9216, 0]
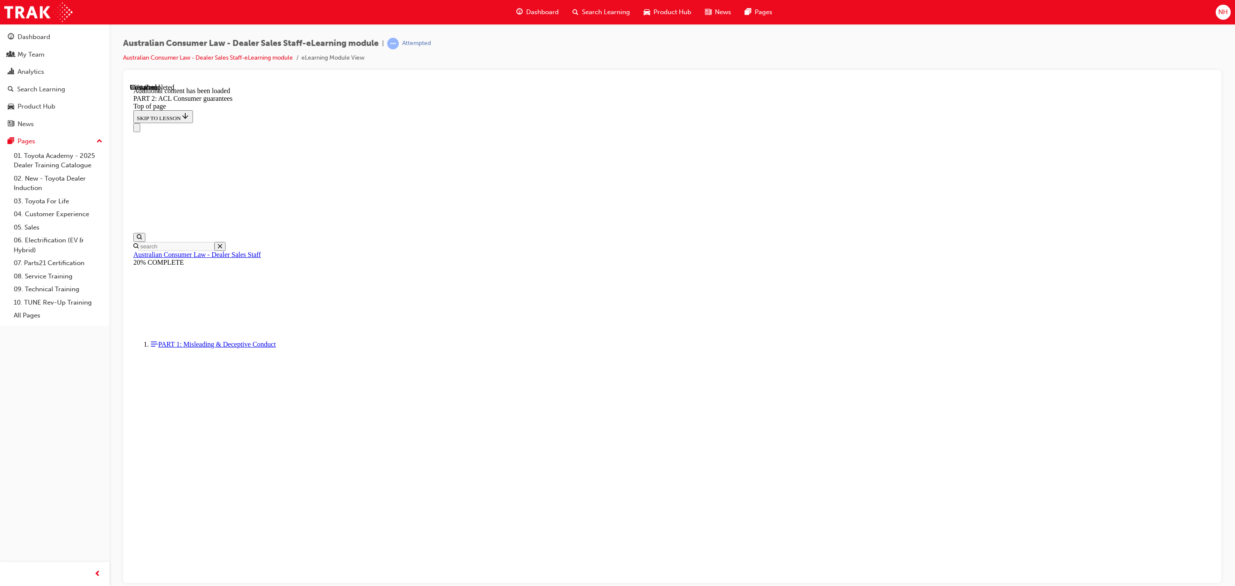
scroll to position [10298, 0]
drag, startPoint x: 742, startPoint y: 283, endPoint x: 744, endPoint y: 290, distance: 6.8
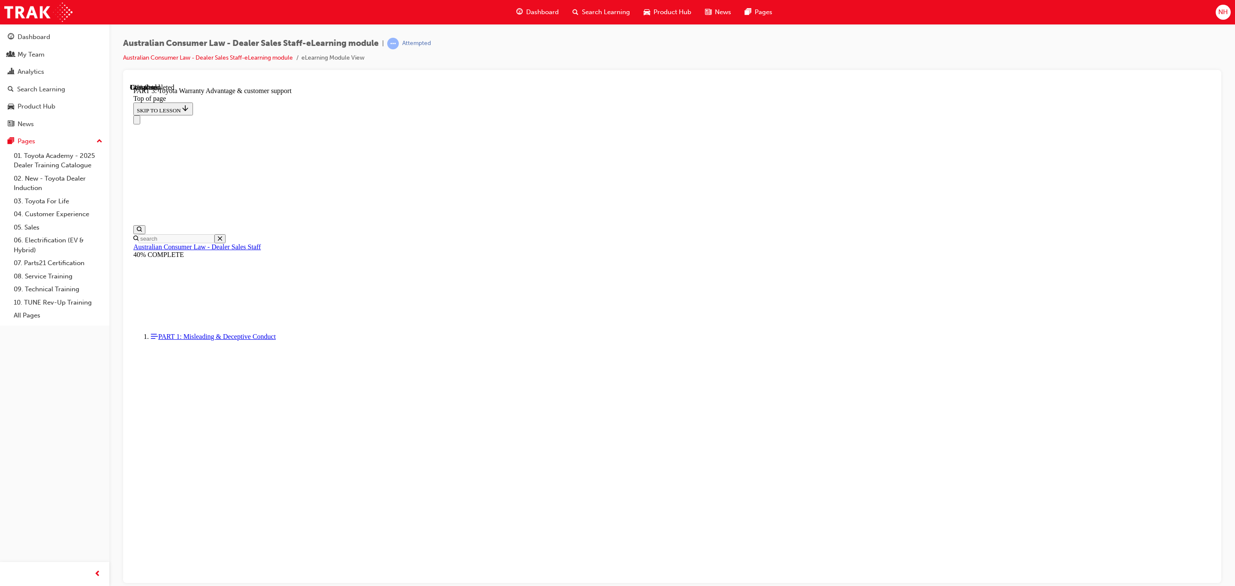
scroll to position [434, 0]
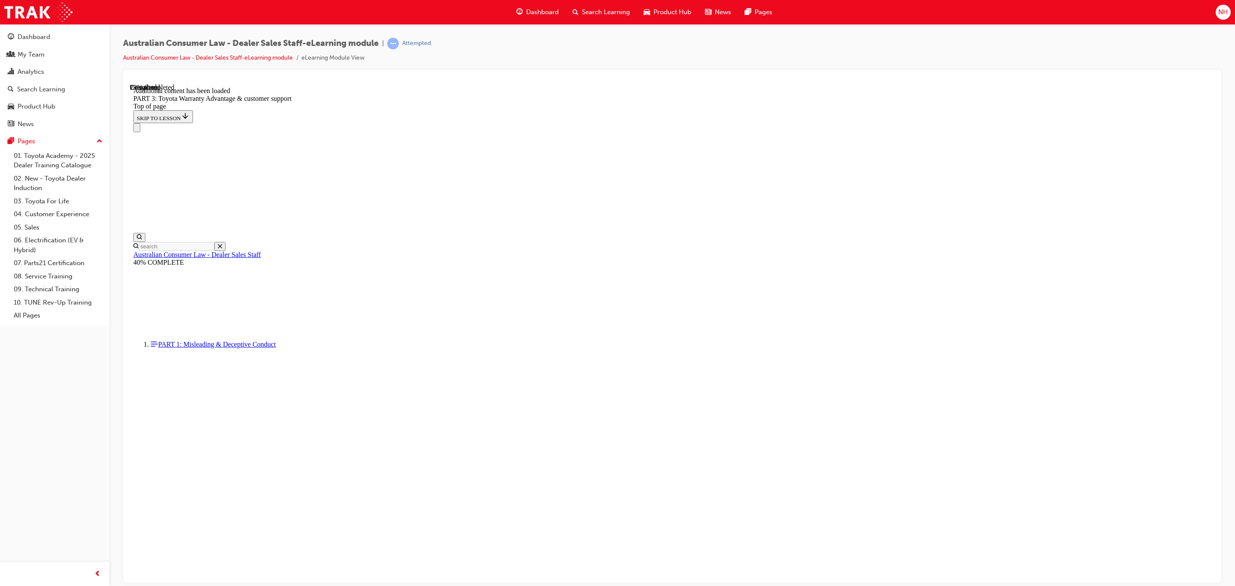
scroll to position [822, 0]
drag, startPoint x: 746, startPoint y: 436, endPoint x: 753, endPoint y: 429, distance: 9.4
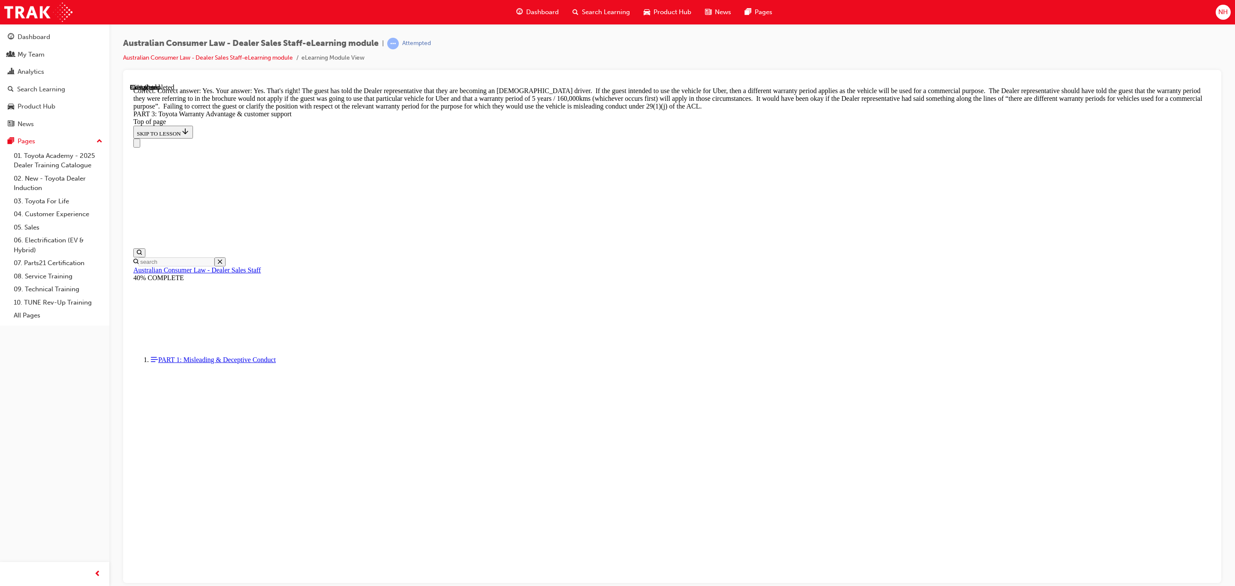
scroll to position [821, 0]
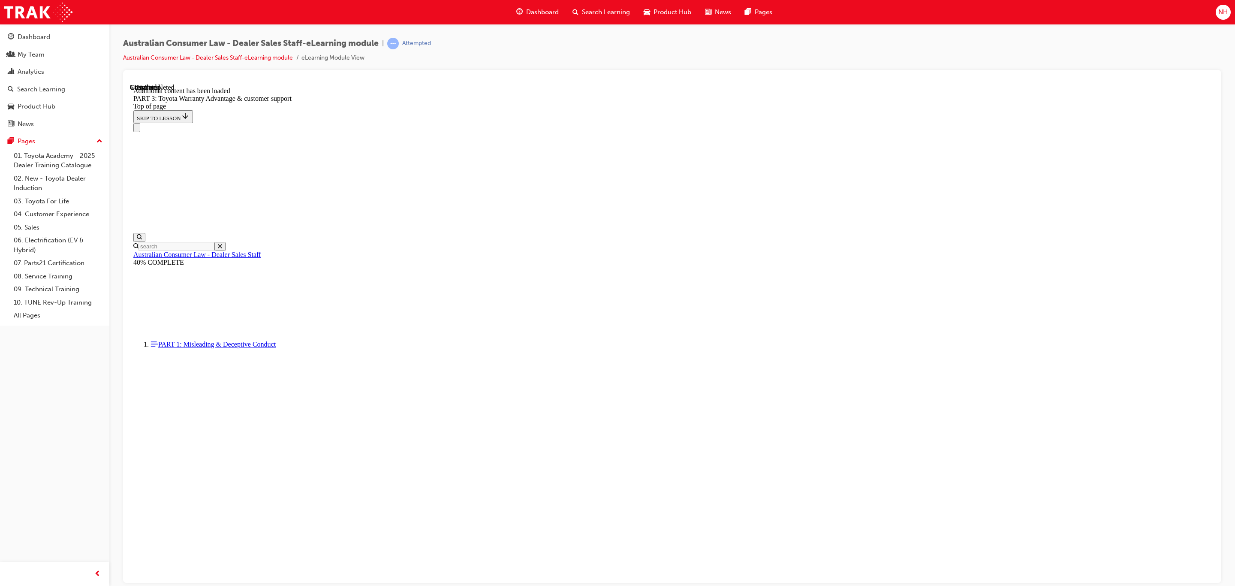
scroll to position [1965, 0]
drag, startPoint x: 428, startPoint y: 311, endPoint x: 690, endPoint y: 355, distance: 266.2
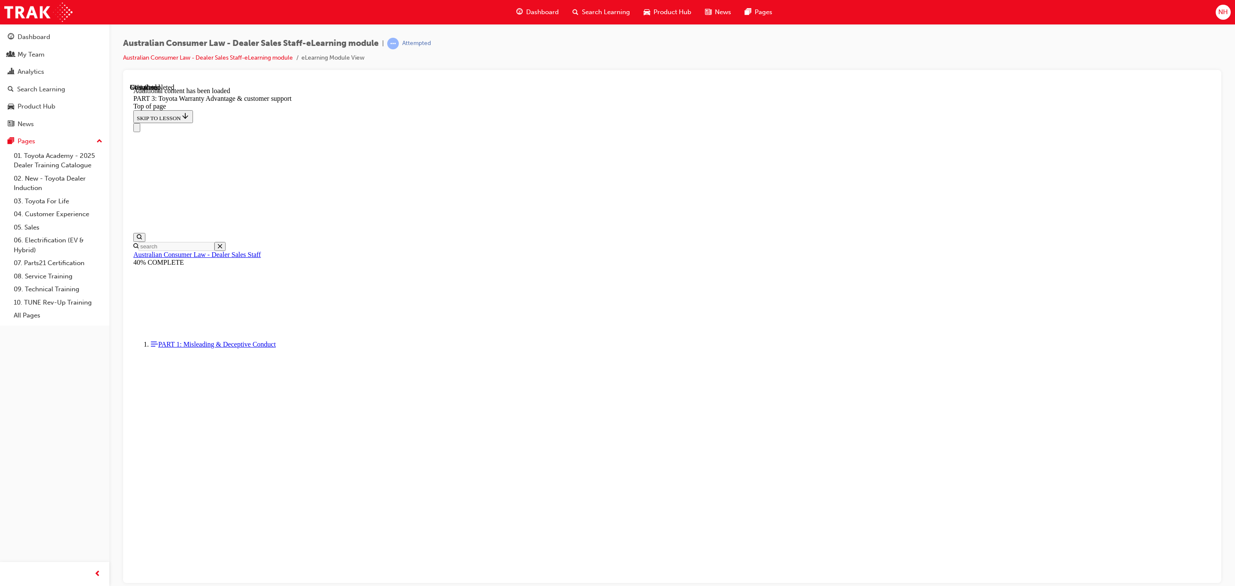
drag, startPoint x: 717, startPoint y: 393, endPoint x: 731, endPoint y: 420, distance: 30.5
drag, startPoint x: 722, startPoint y: 428, endPoint x: 780, endPoint y: 563, distance: 146.4
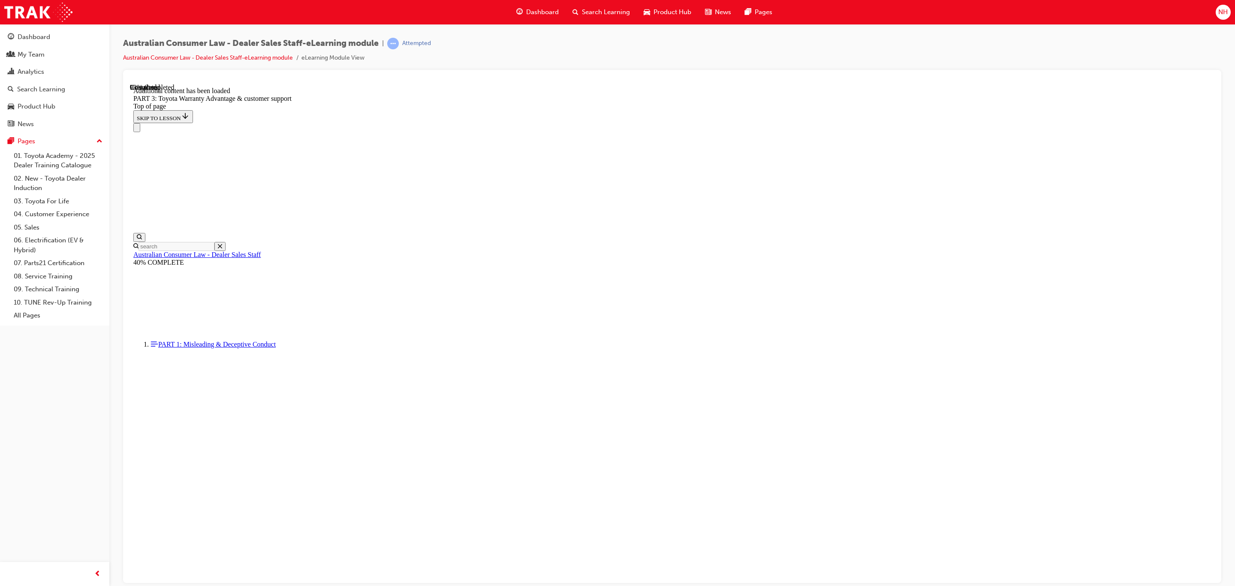
scroll to position [2381, 0]
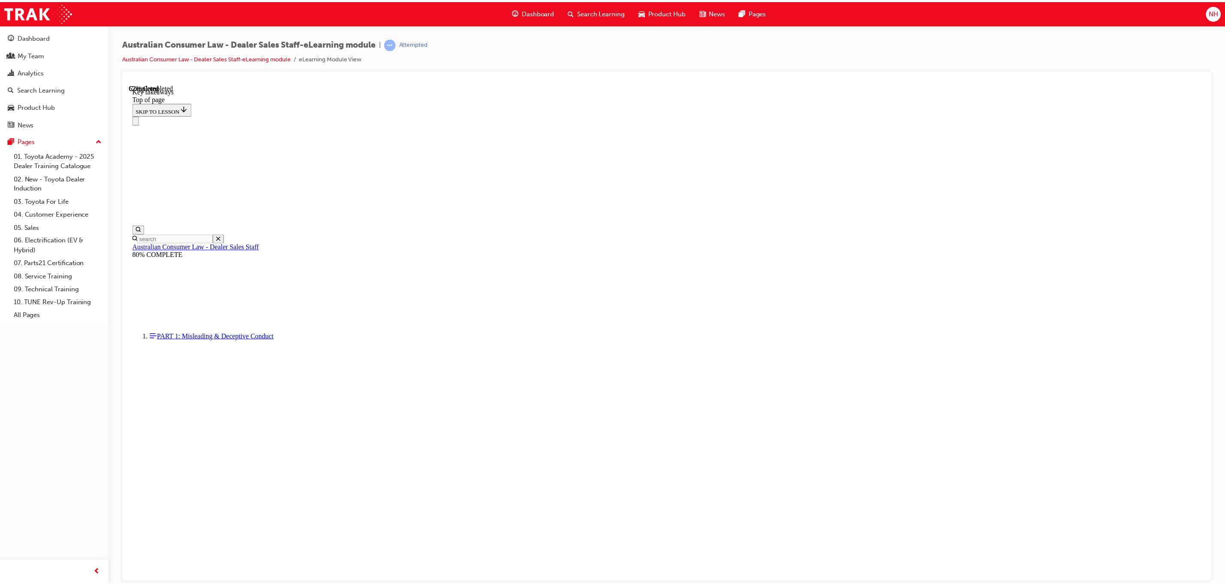
scroll to position [26, 0]
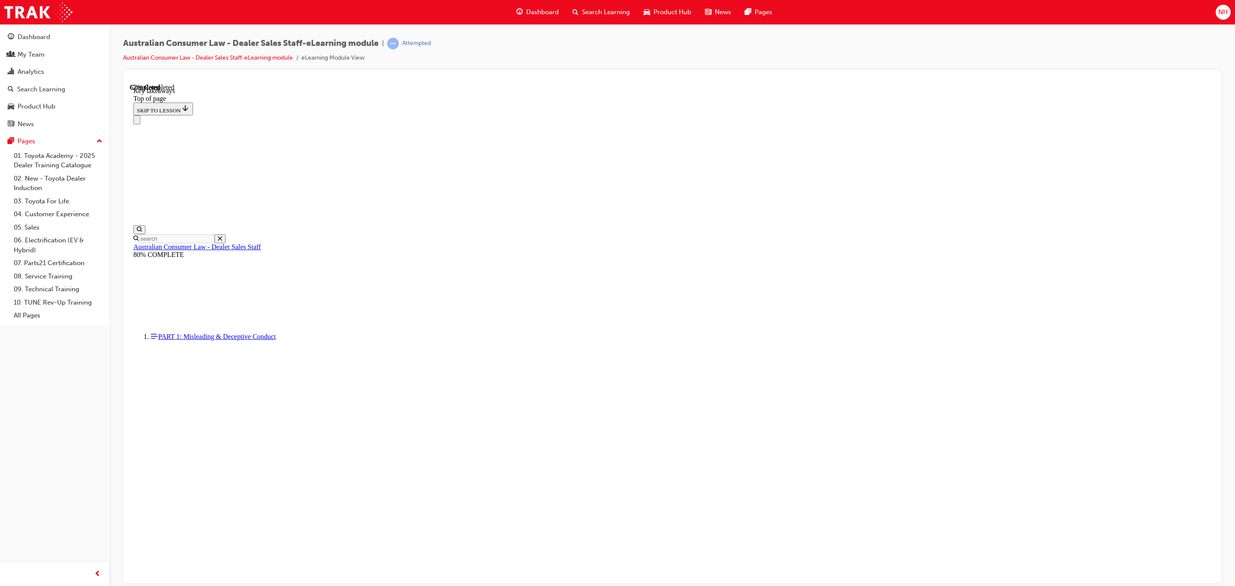
drag, startPoint x: 55, startPoint y: 214, endPoint x: 215, endPoint y: 217, distance: 160.0
click at [55, 214] on link "04. Customer Experience" at bounding box center [58, 214] width 96 height 13
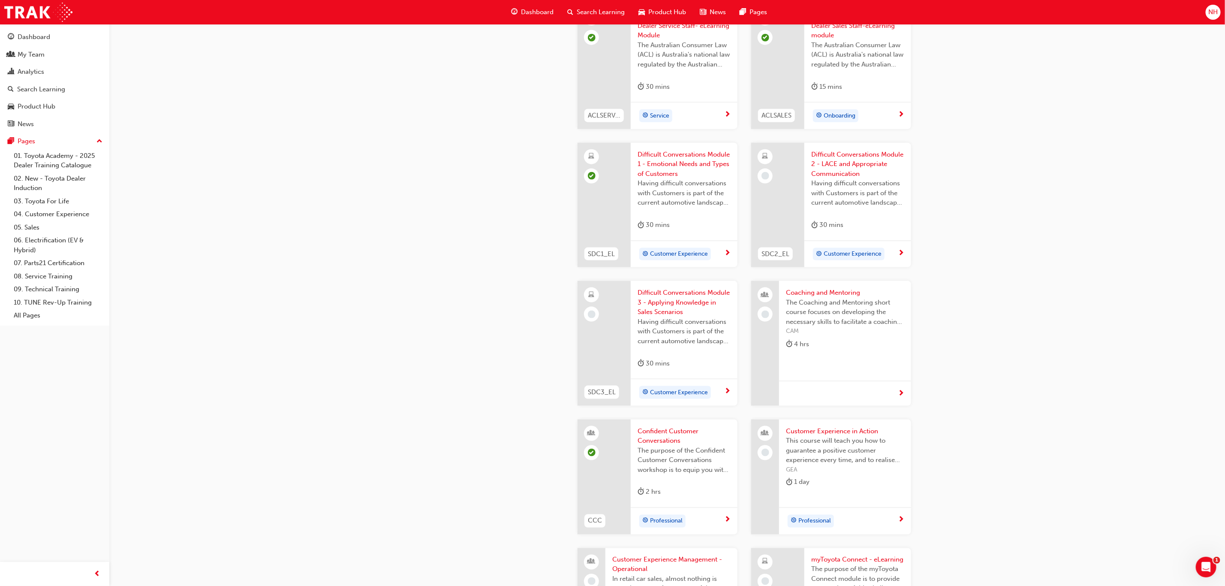
scroll to position [772, 0]
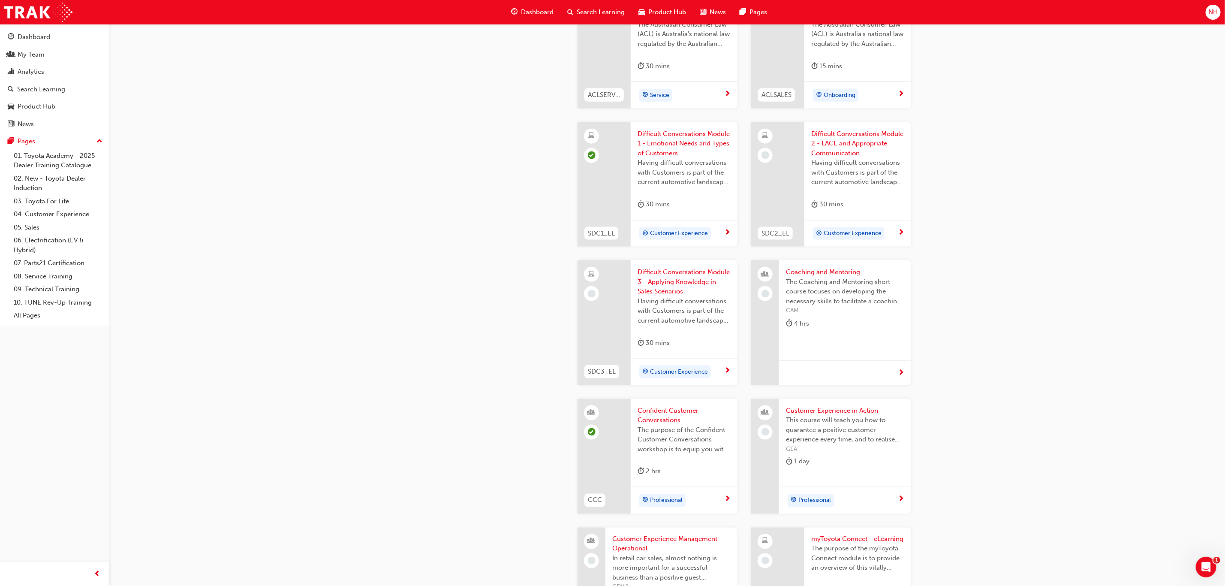
click at [819, 268] on span "Coaching and Mentoring" at bounding box center [845, 272] width 118 height 10
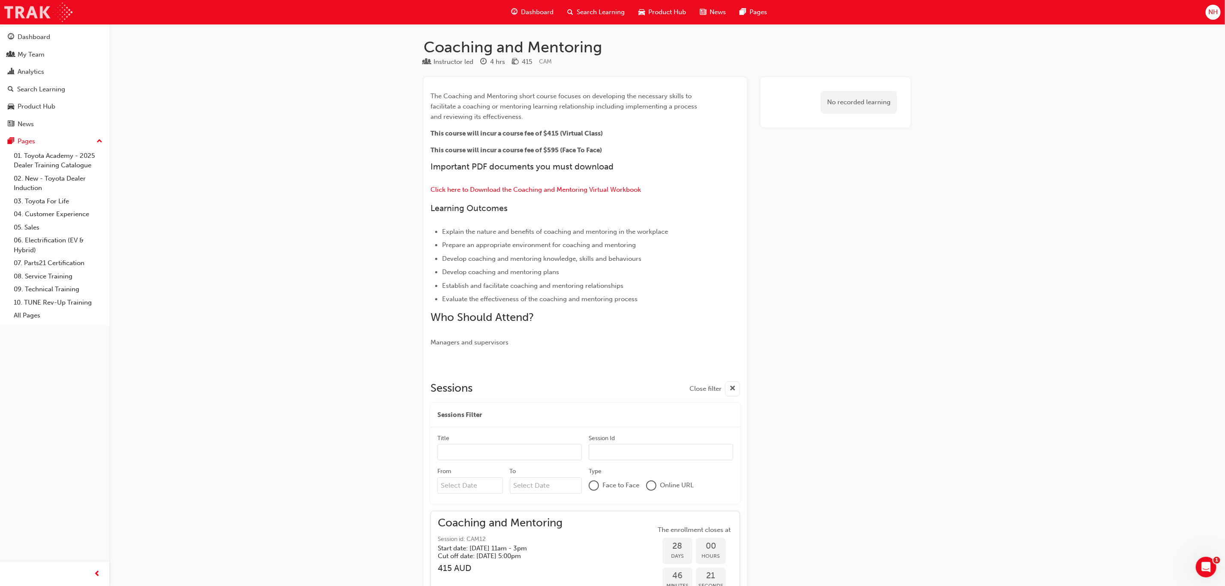
click at [17, 10] on img at bounding box center [38, 12] width 68 height 19
